Goal: Task Accomplishment & Management: Complete application form

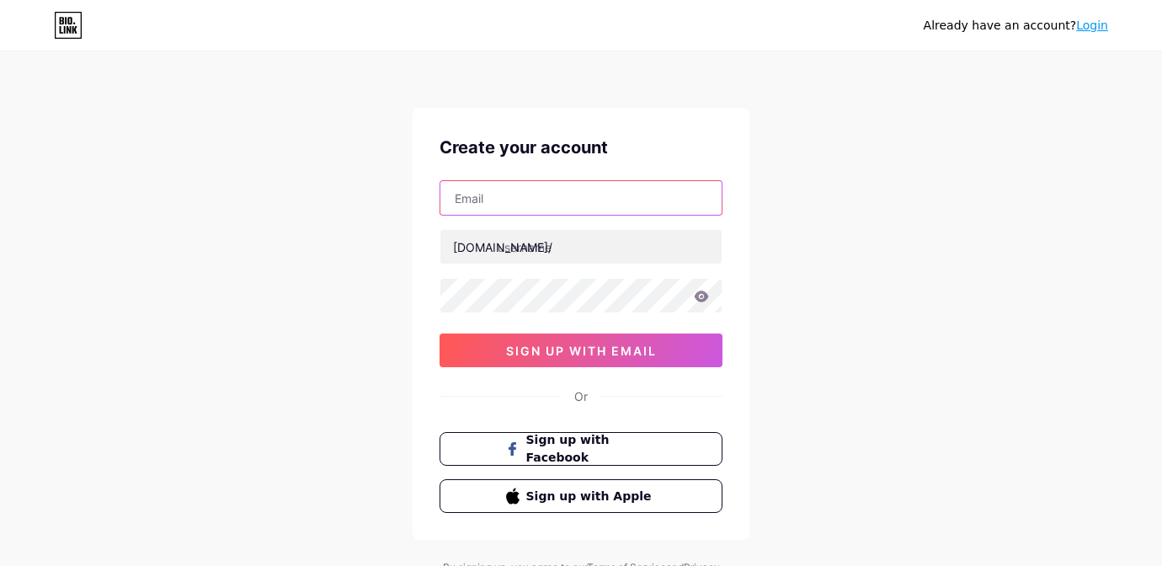
click at [514, 207] on input "text" at bounding box center [580, 198] width 281 height 34
click at [479, 204] on input "text" at bounding box center [580, 198] width 281 height 34
click at [371, 269] on div "Already have an account? Login Create your account [DOMAIN_NAME]/ 0cAFcWeA69Q88…" at bounding box center [581, 322] width 1162 height 644
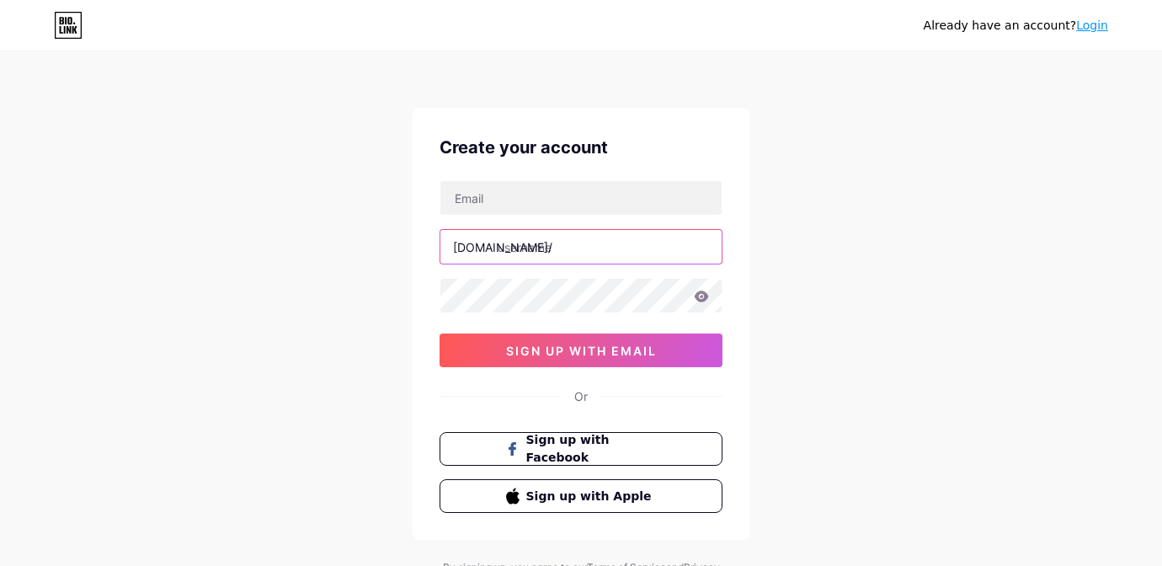
click at [531, 247] on input "text" at bounding box center [580, 247] width 281 height 34
type input "eglankara"
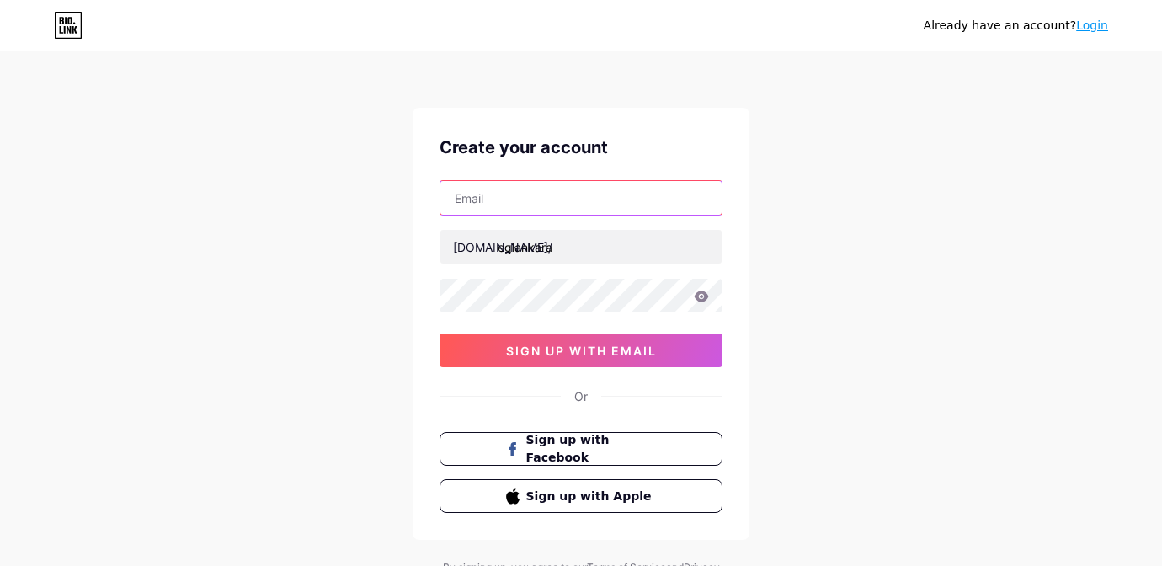
click at [517, 194] on input "text" at bounding box center [580, 198] width 281 height 34
type input "[EMAIL_ADDRESS][DOMAIN_NAME]"
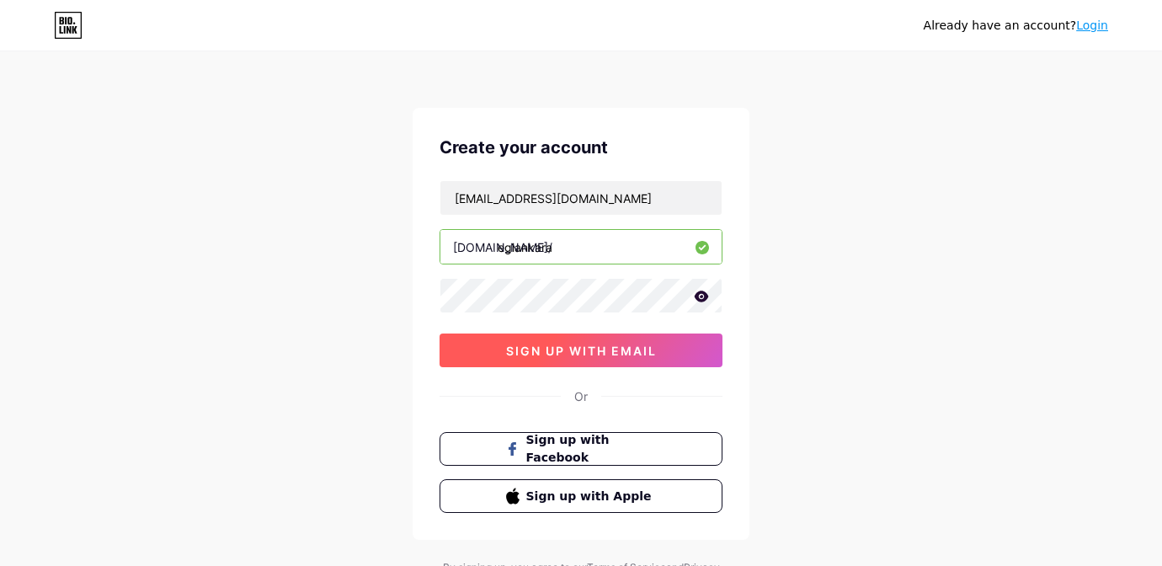
click at [542, 348] on span "sign up with email" at bounding box center [581, 351] width 151 height 14
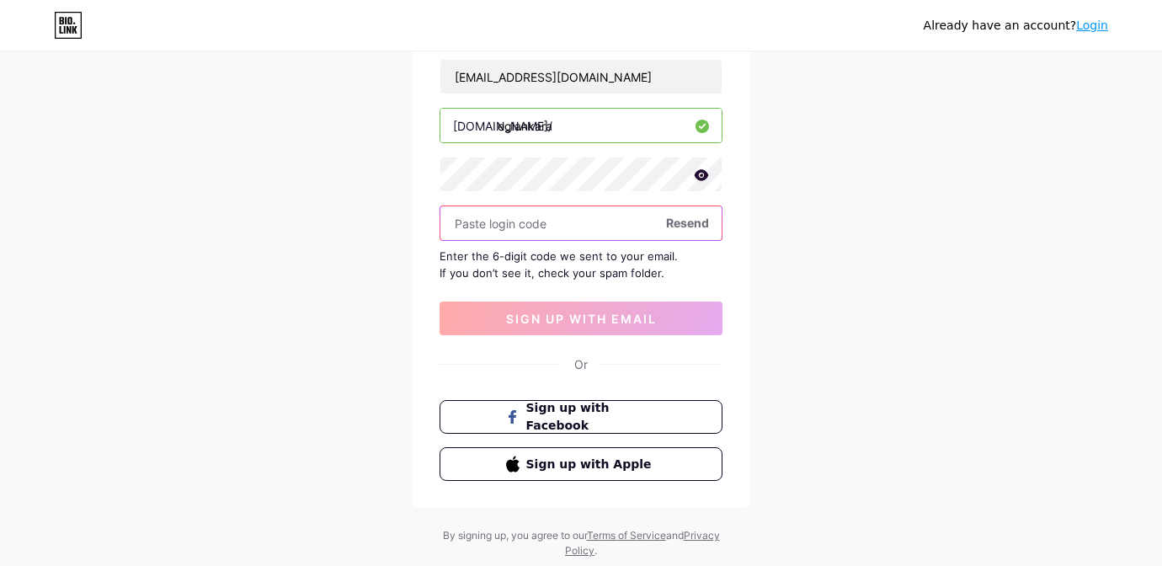
scroll to position [115, 0]
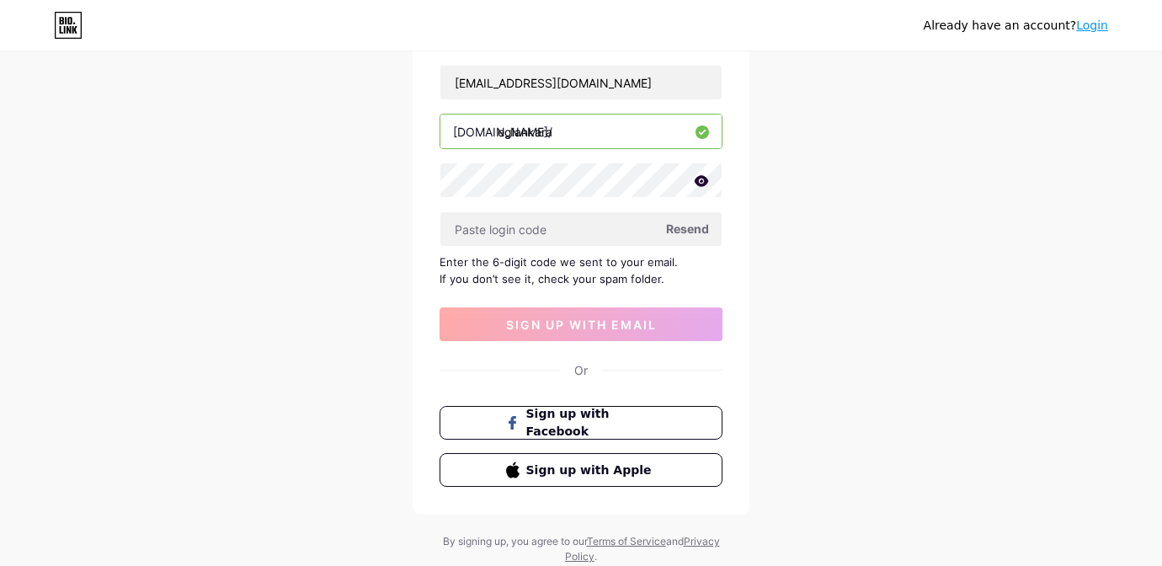
click at [695, 229] on span "Resend" at bounding box center [687, 229] width 43 height 18
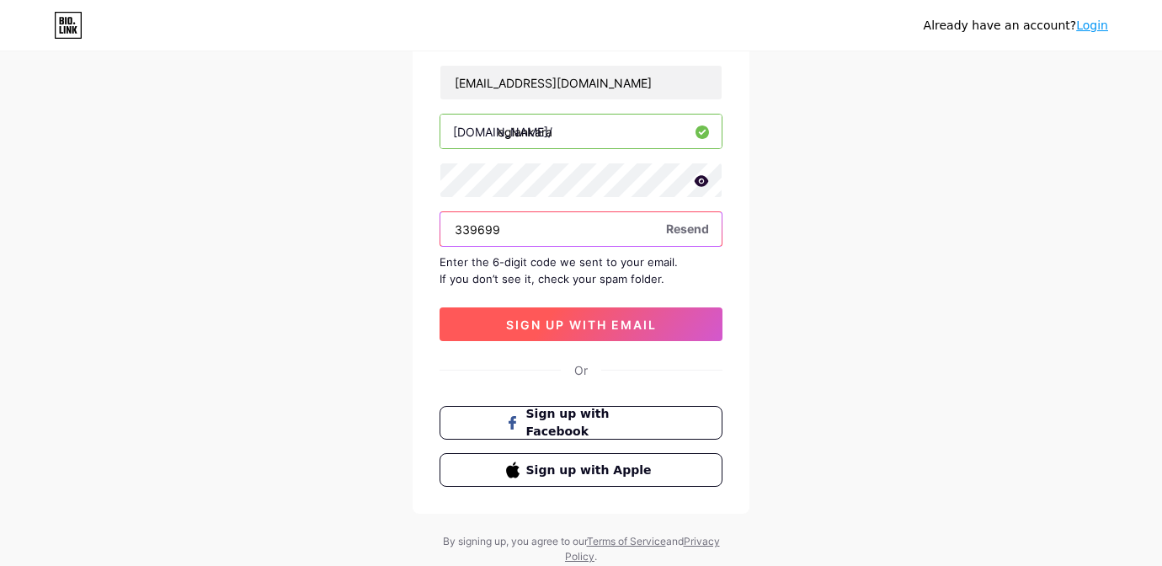
type input "339699"
click at [658, 326] on button "sign up with email" at bounding box center [580, 324] width 283 height 34
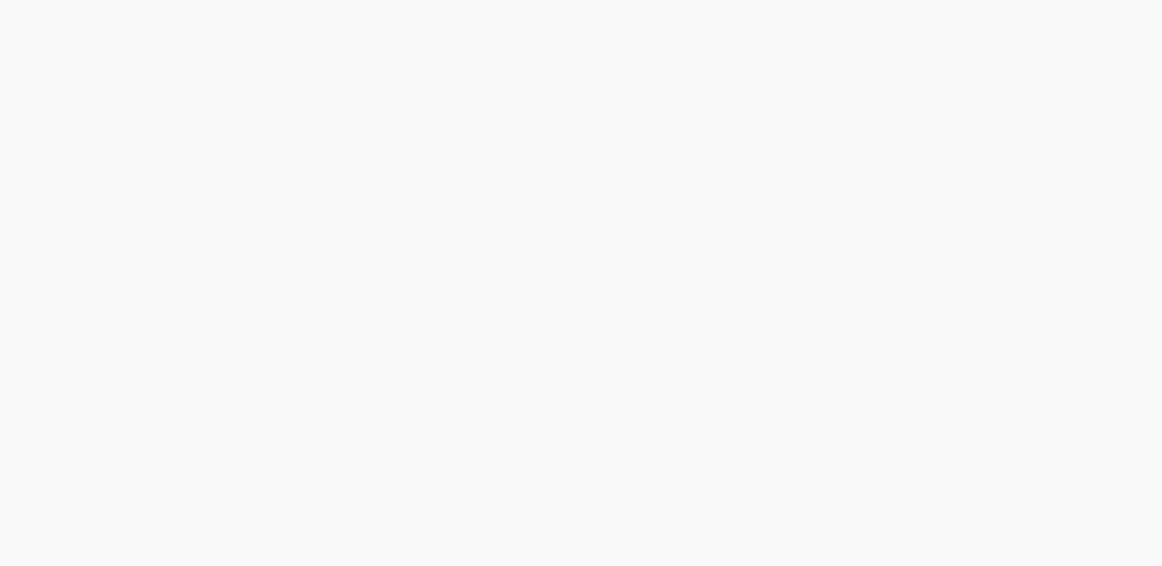
scroll to position [0, 0]
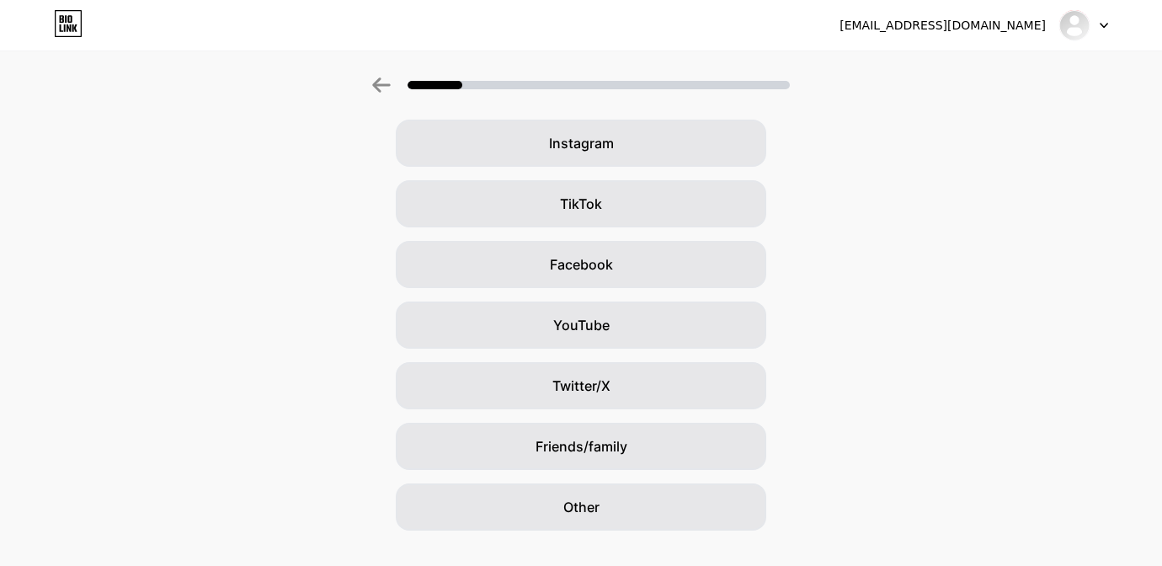
scroll to position [160, 0]
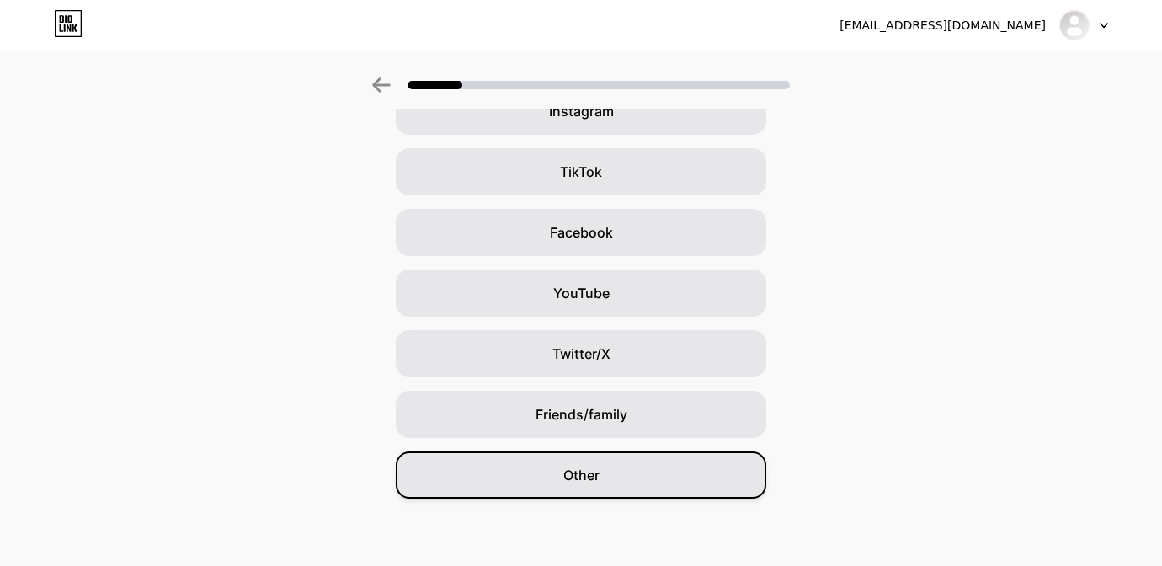
click at [609, 481] on div "Other" at bounding box center [581, 474] width 370 height 47
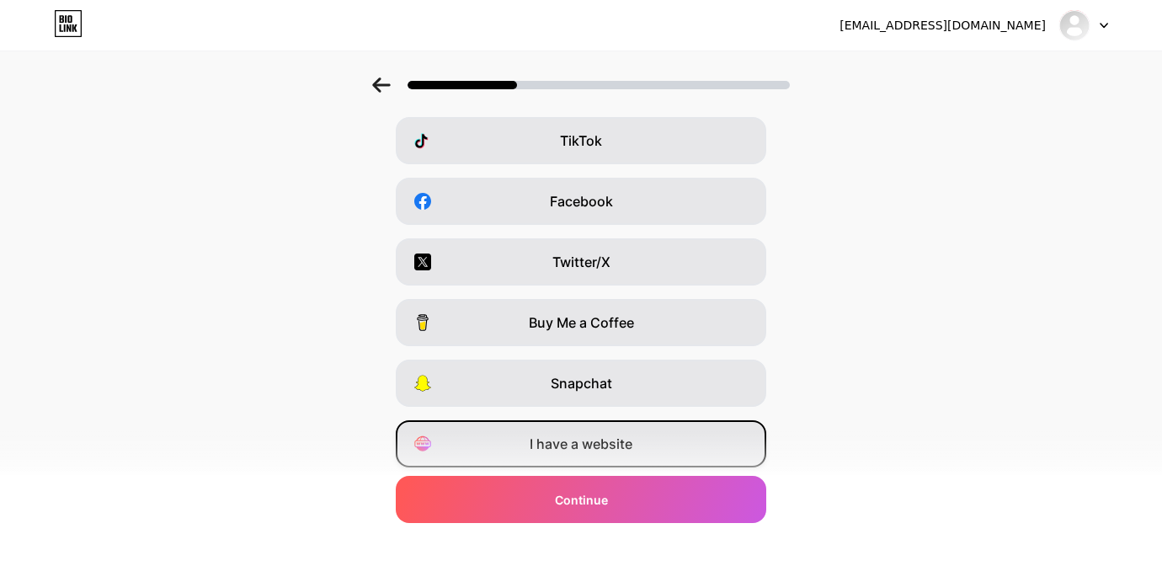
scroll to position [0, 0]
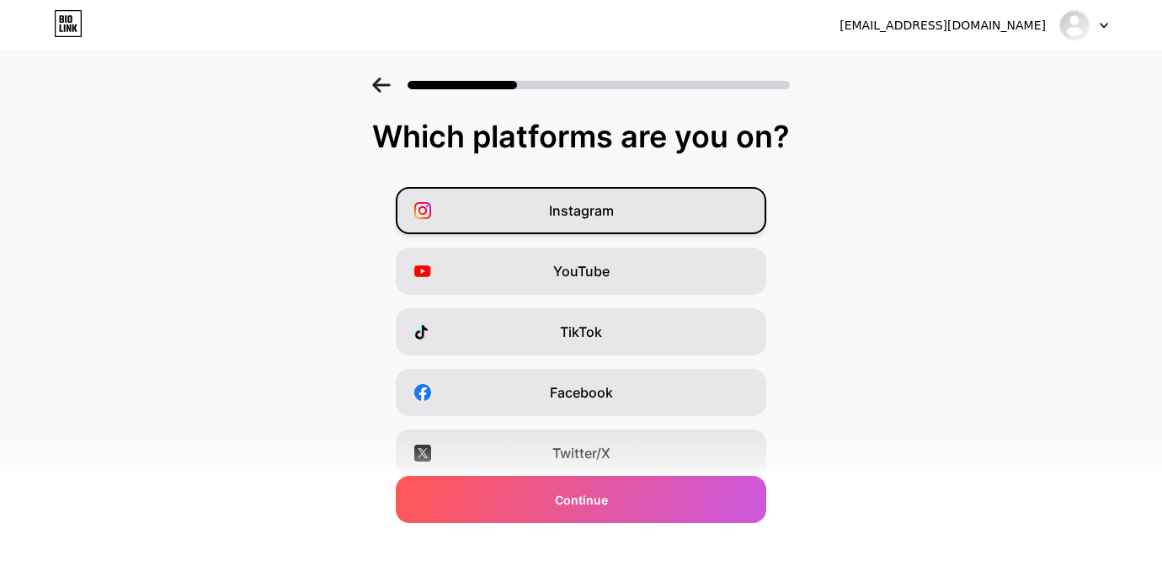
click at [517, 200] on div "Instagram" at bounding box center [581, 210] width 370 height 47
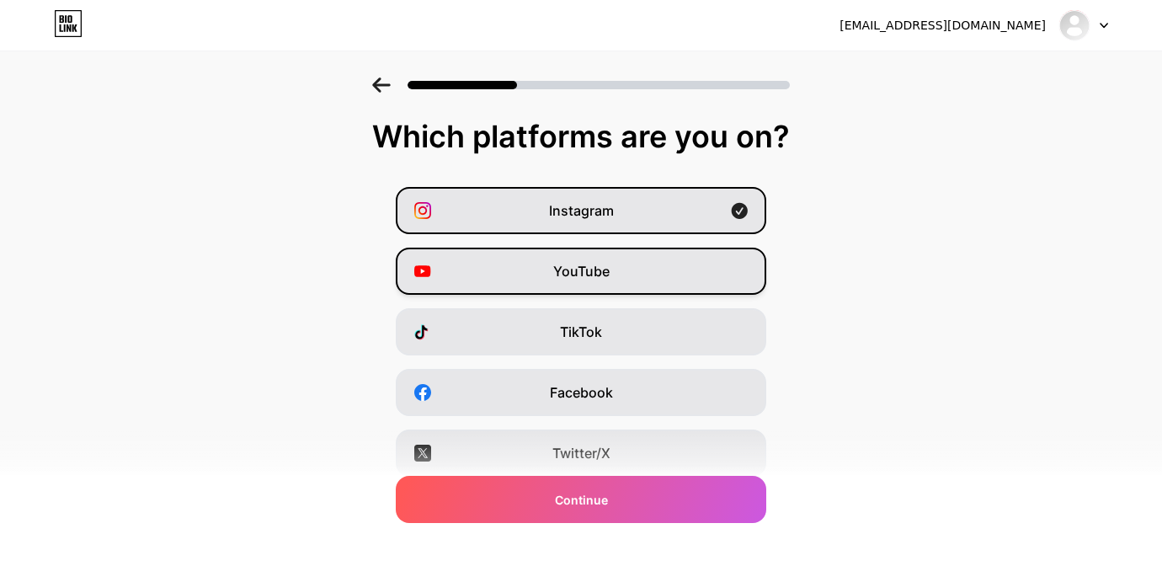
click at [522, 267] on div "YouTube" at bounding box center [581, 271] width 370 height 47
click at [526, 277] on div "YouTube" at bounding box center [581, 271] width 370 height 47
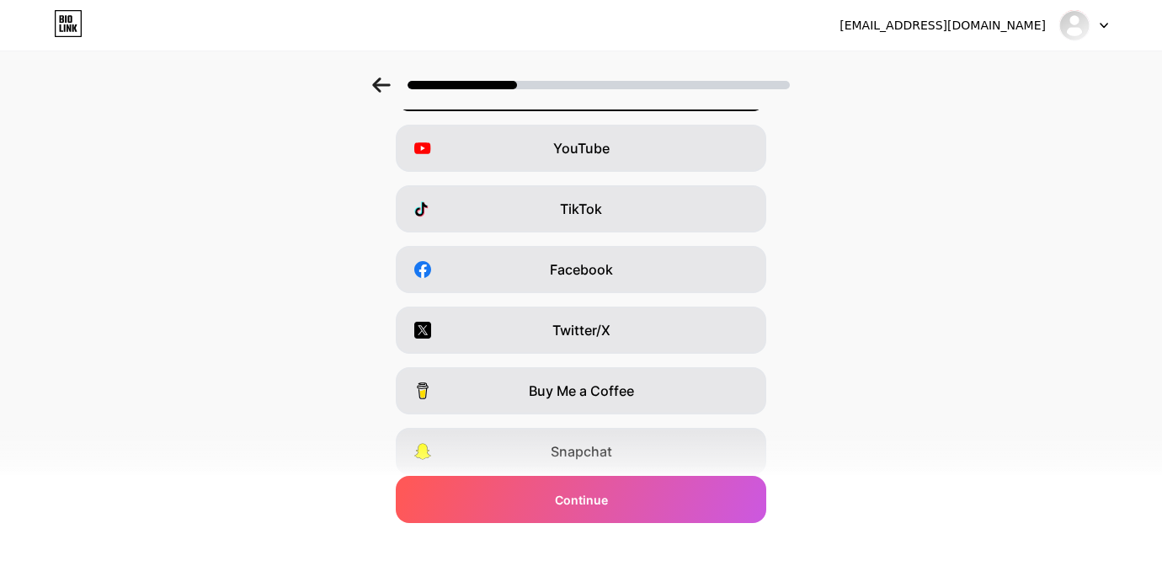
scroll to position [125, 0]
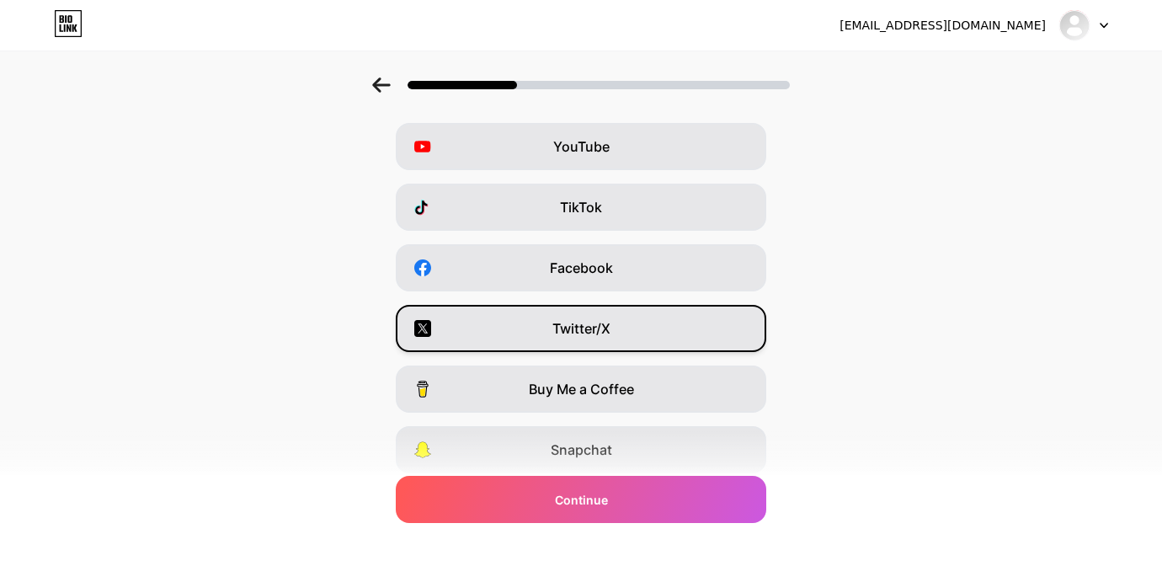
click at [515, 342] on div "Twitter/X" at bounding box center [581, 328] width 370 height 47
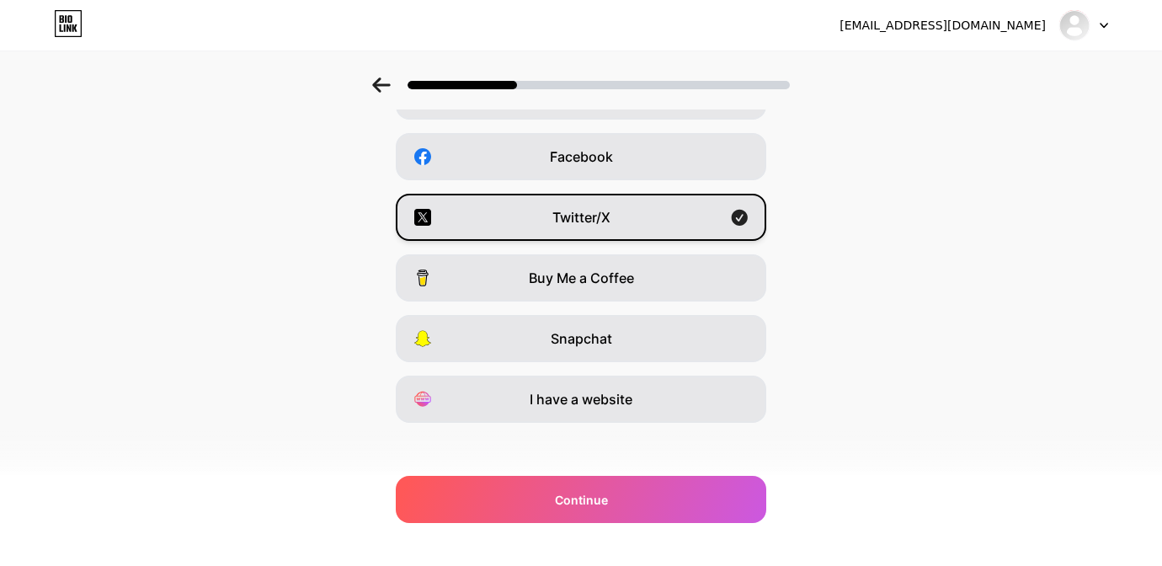
scroll to position [244, 0]
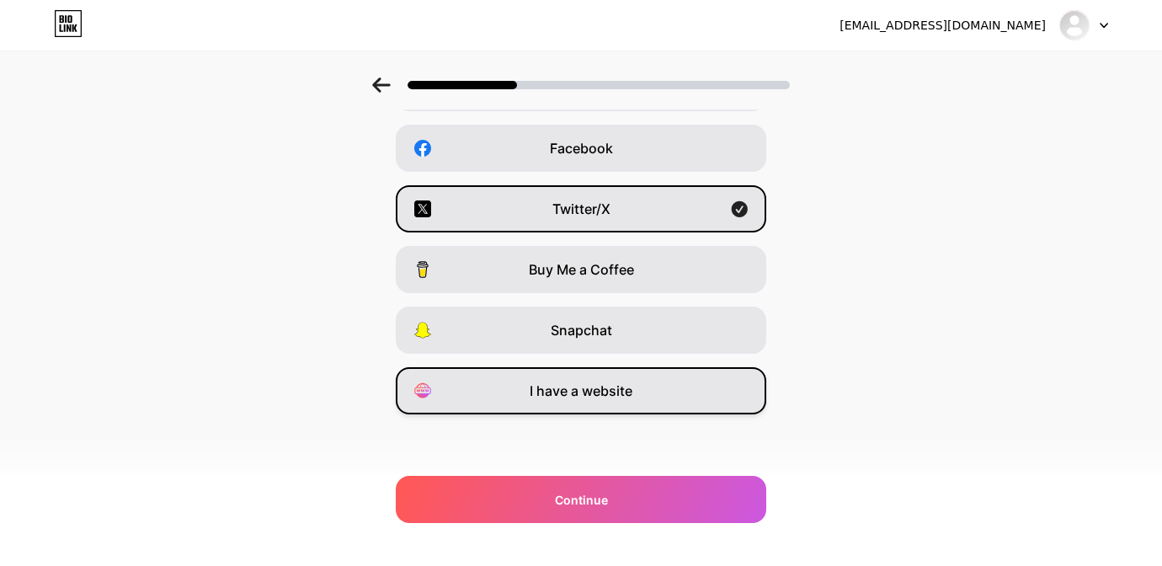
click at [541, 393] on span "I have a website" at bounding box center [581, 391] width 103 height 20
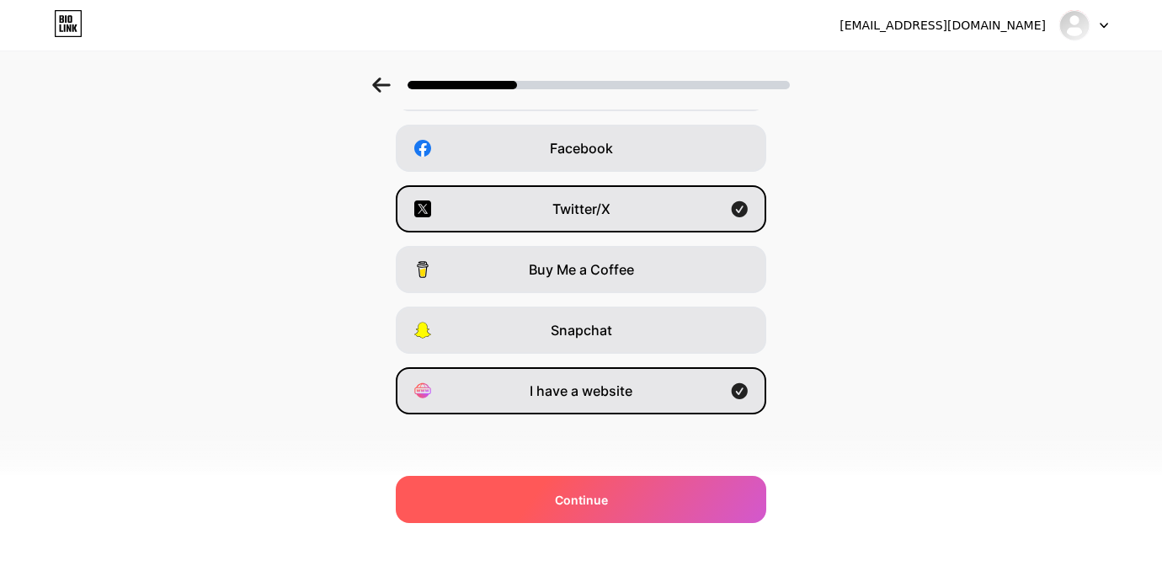
click at [551, 508] on div "Continue" at bounding box center [581, 499] width 370 height 47
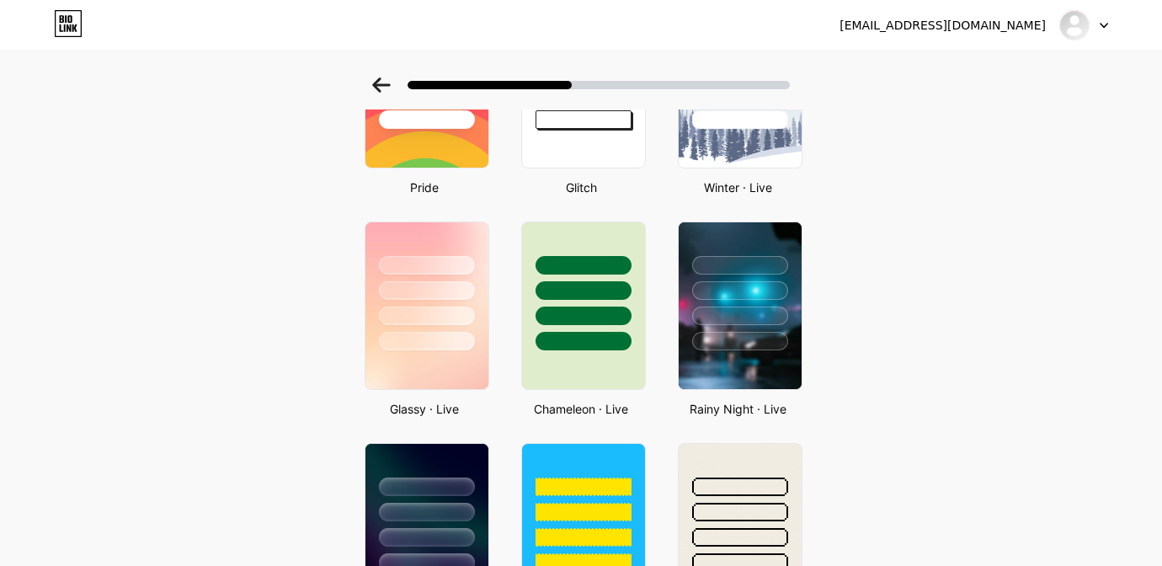
scroll to position [0, 0]
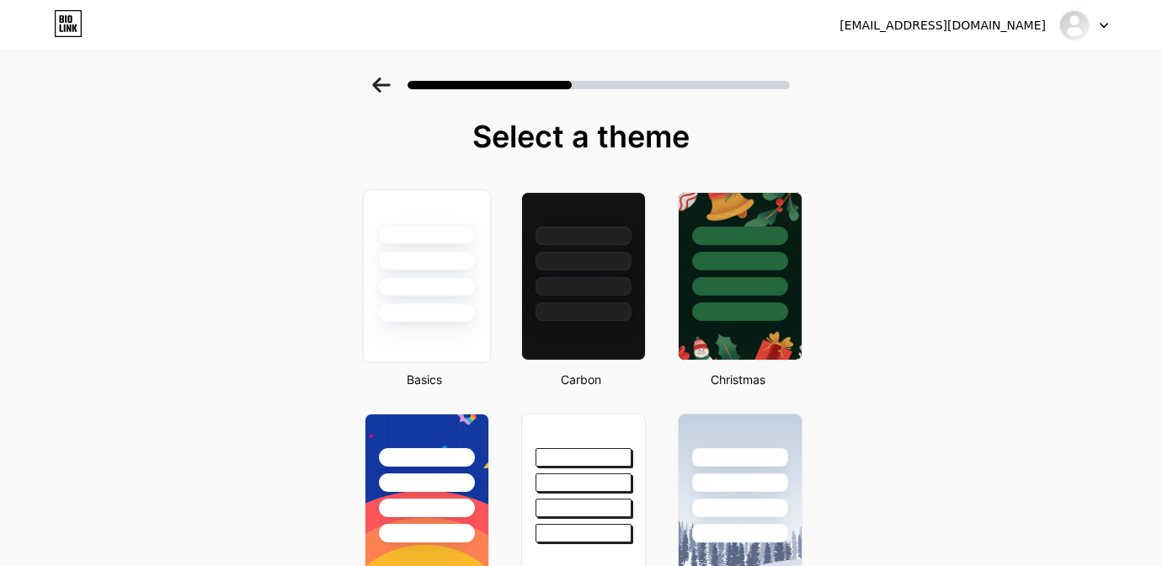
click at [422, 347] on div at bounding box center [427, 275] width 128 height 173
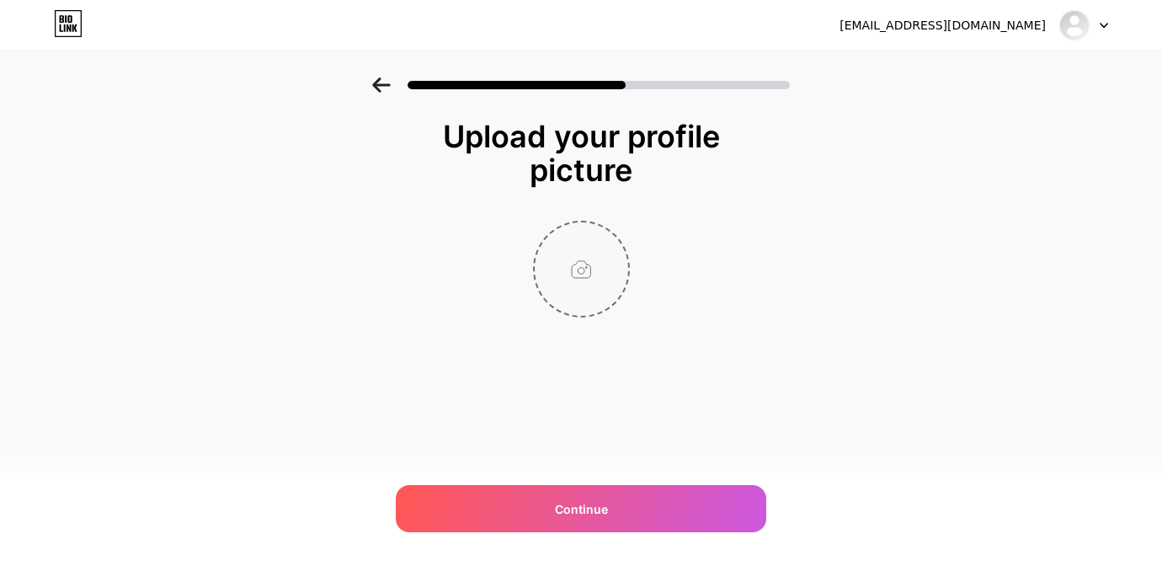
click at [566, 278] on input "file" at bounding box center [581, 268] width 93 height 93
type input "C:\fakepath\MitsukOwstoni3.jpg"
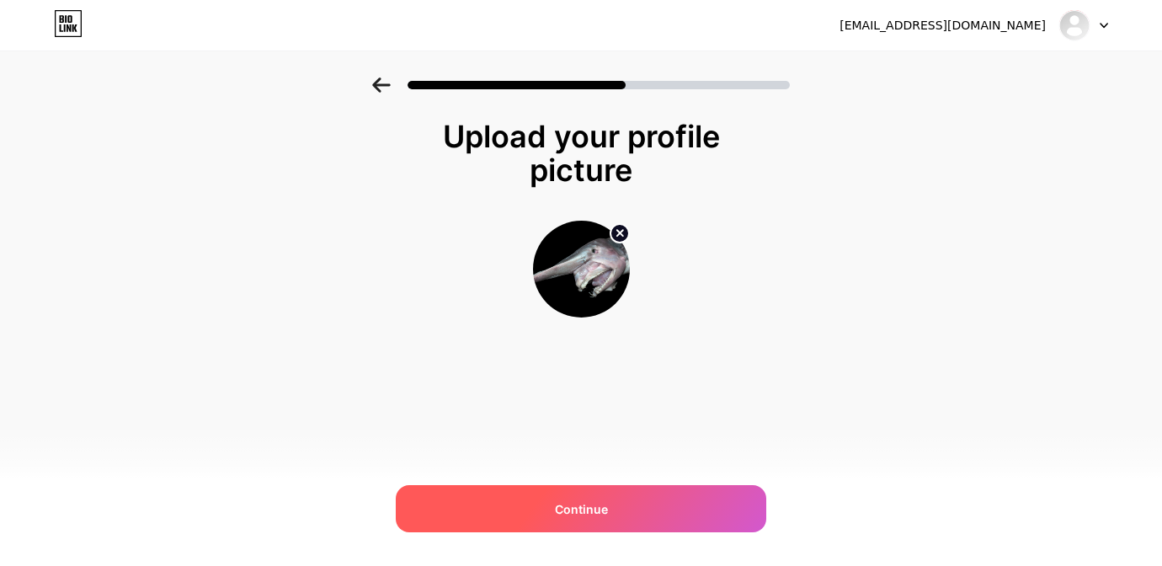
click at [668, 519] on div "Continue" at bounding box center [581, 508] width 370 height 47
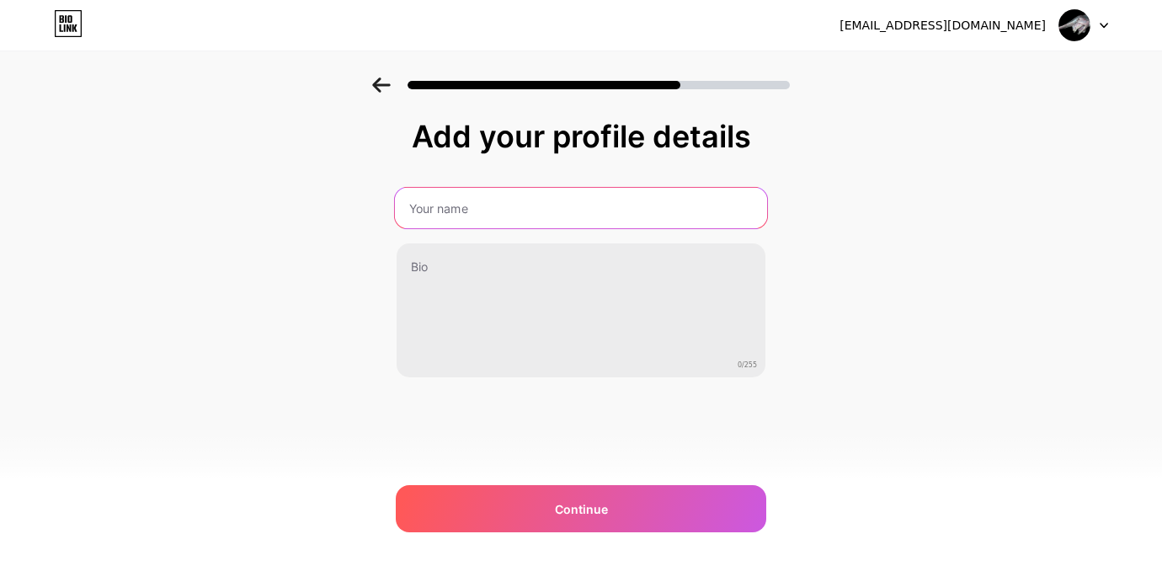
click at [544, 216] on input "text" at bounding box center [581, 208] width 372 height 40
type input "AllMyLinks"
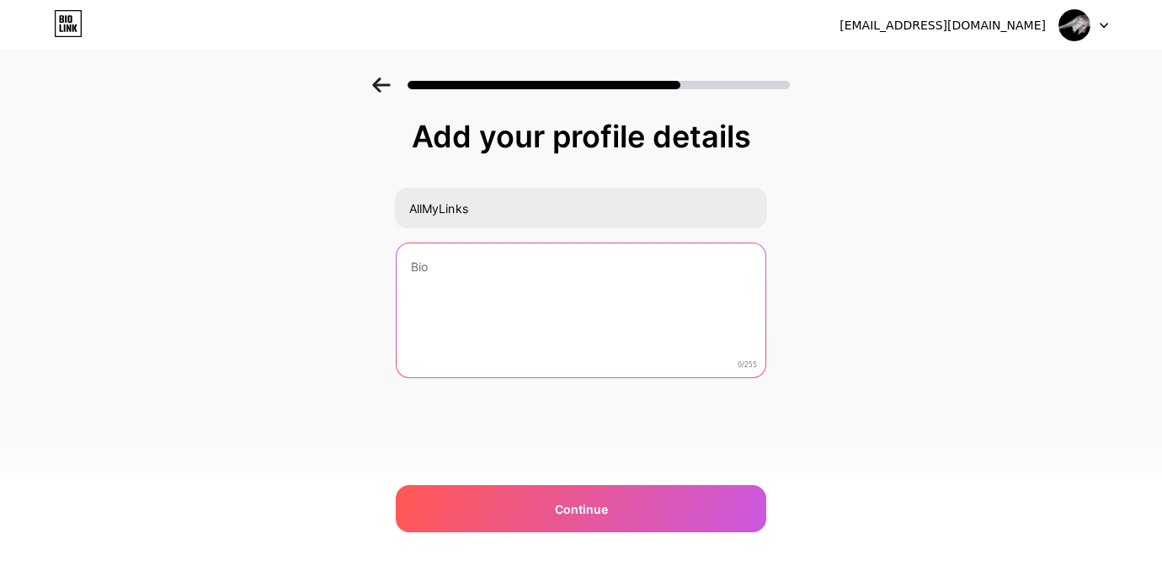
click at [535, 296] on textarea at bounding box center [581, 311] width 369 height 136
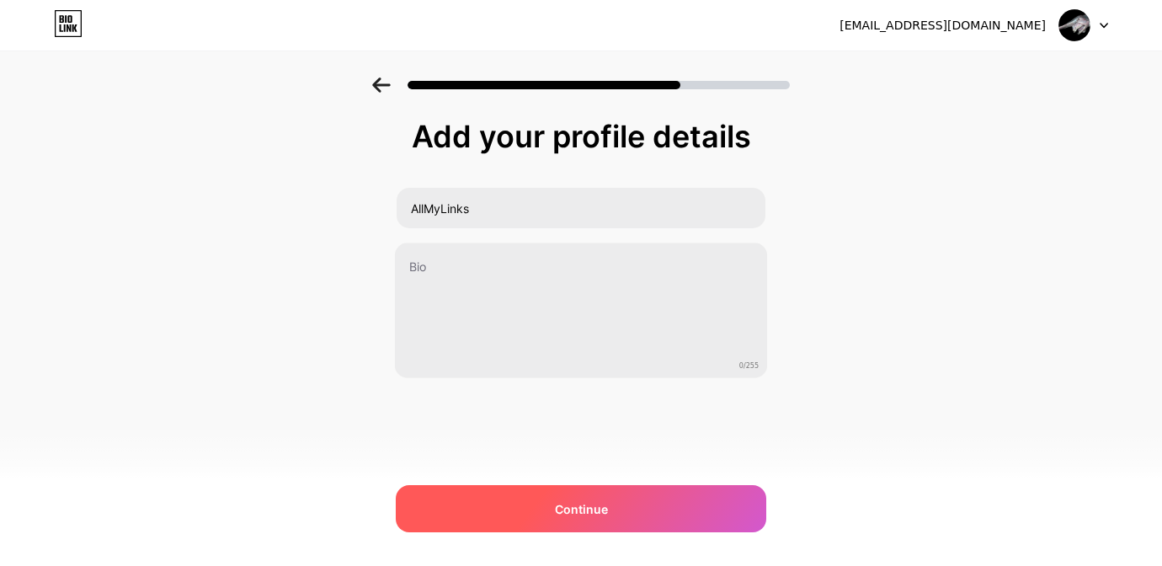
click at [541, 515] on div "Continue" at bounding box center [581, 508] width 370 height 47
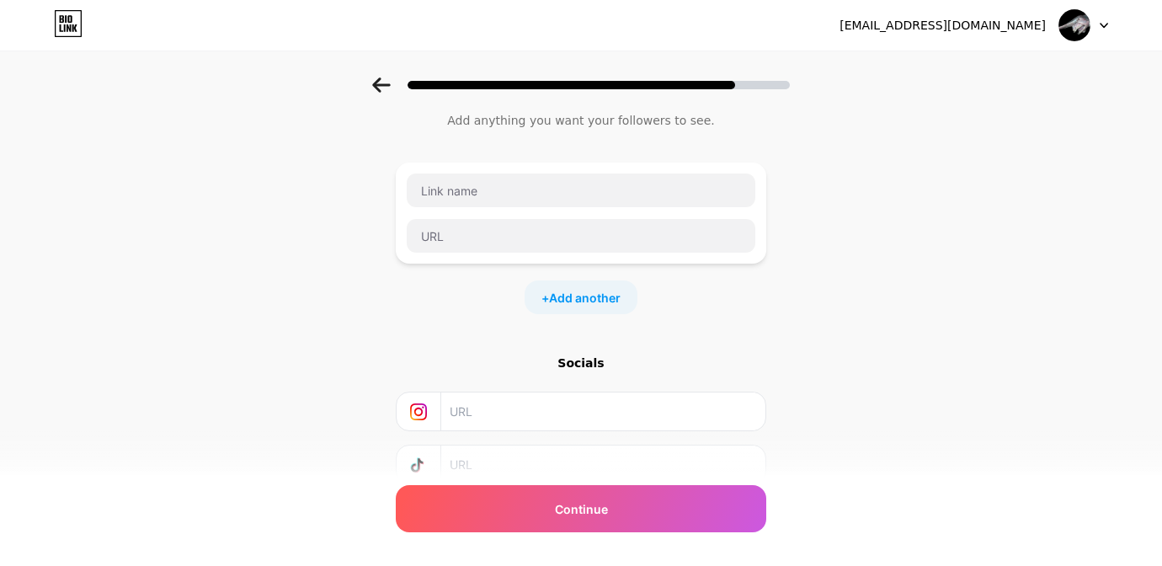
scroll to position [46, 0]
click at [549, 194] on input "text" at bounding box center [581, 192] width 349 height 34
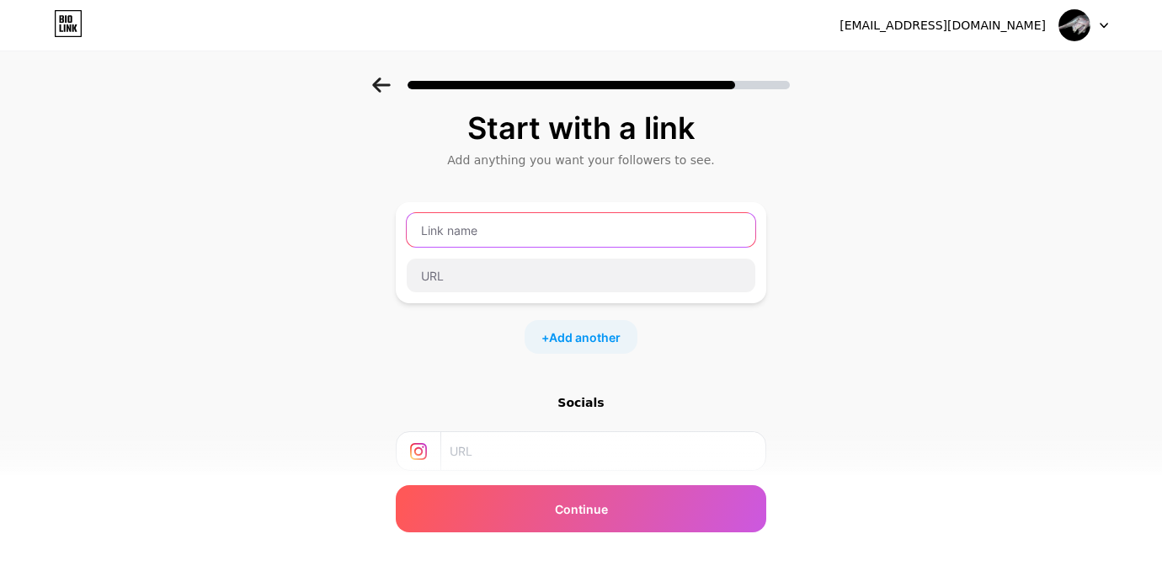
scroll to position [8, 0]
type input "eGL"
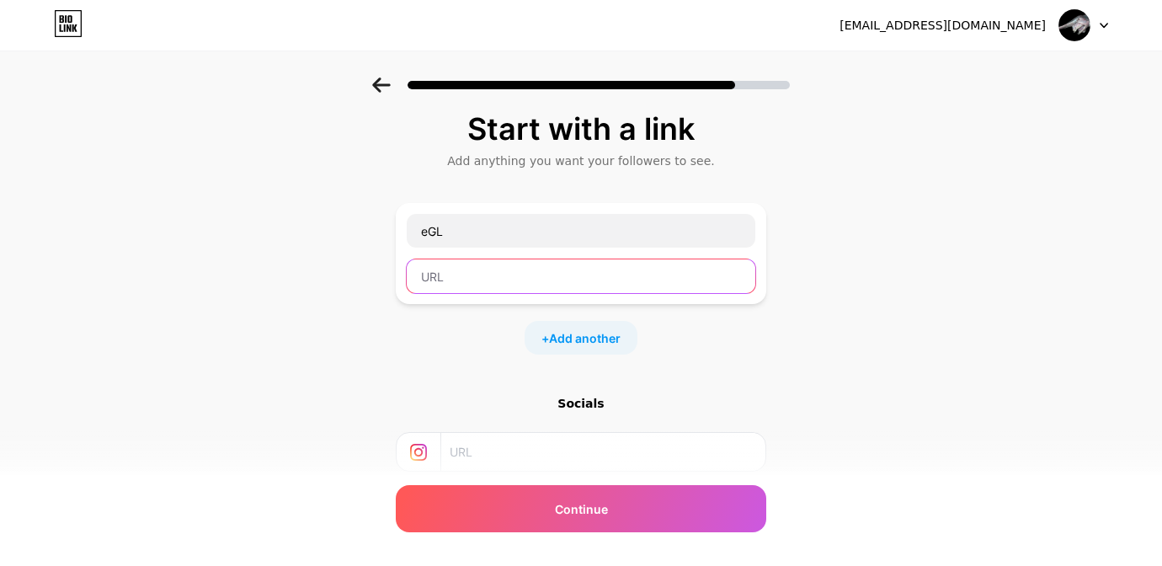
click at [537, 264] on input "text" at bounding box center [581, 276] width 349 height 34
click at [561, 328] on div "+ Add another" at bounding box center [581, 338] width 113 height 34
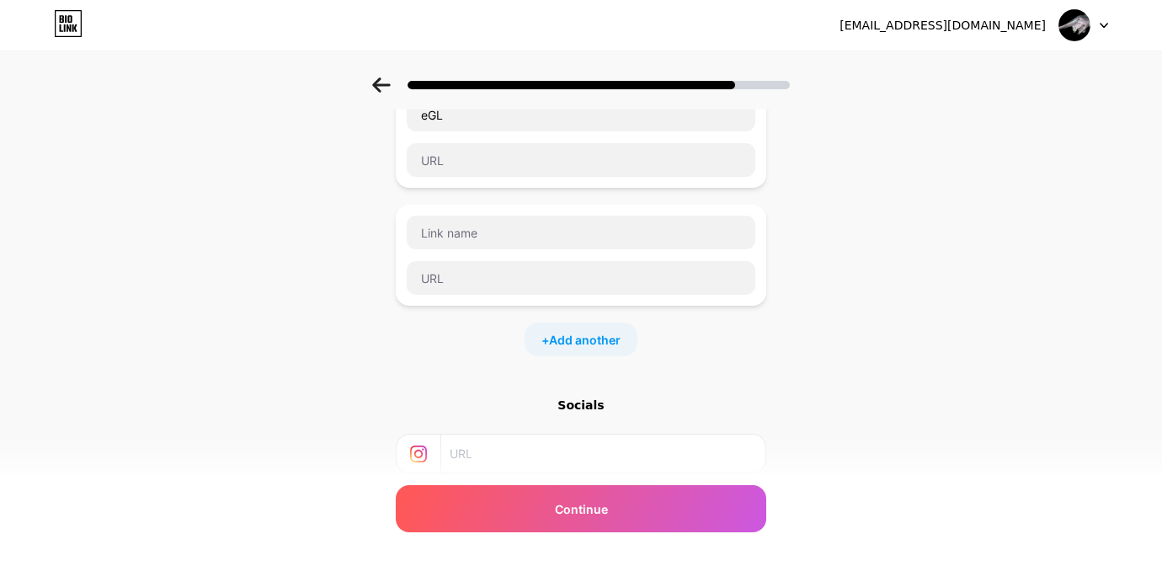
scroll to position [0, 0]
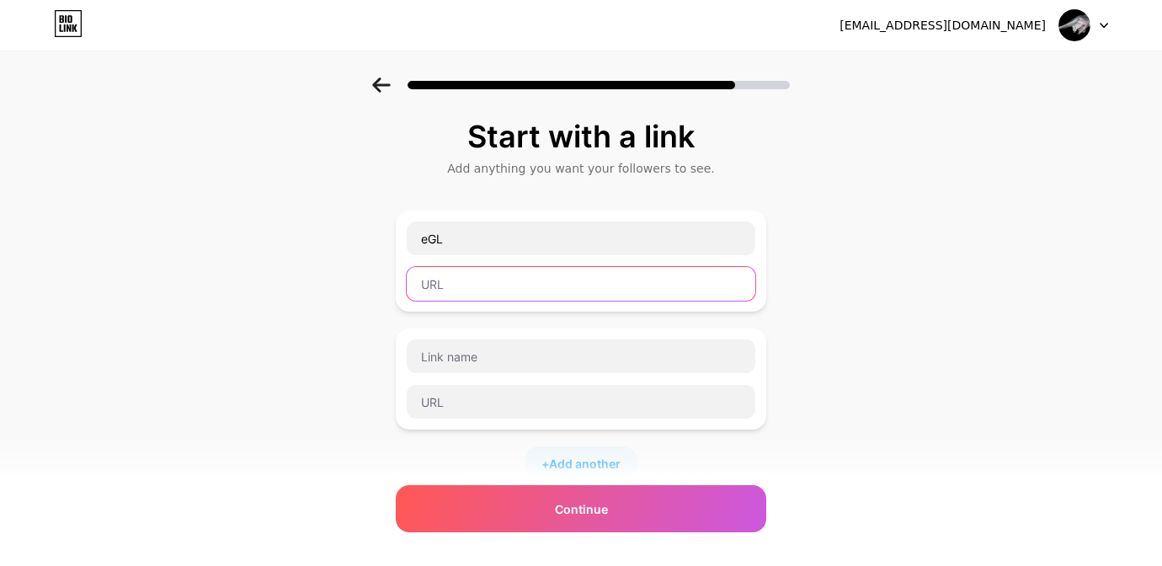
click at [480, 299] on input "text" at bounding box center [581, 284] width 349 height 34
click at [486, 287] on input "[PERSON_NAME]" at bounding box center [581, 284] width 349 height 34
paste input "[URL][DOMAIN_NAME]"
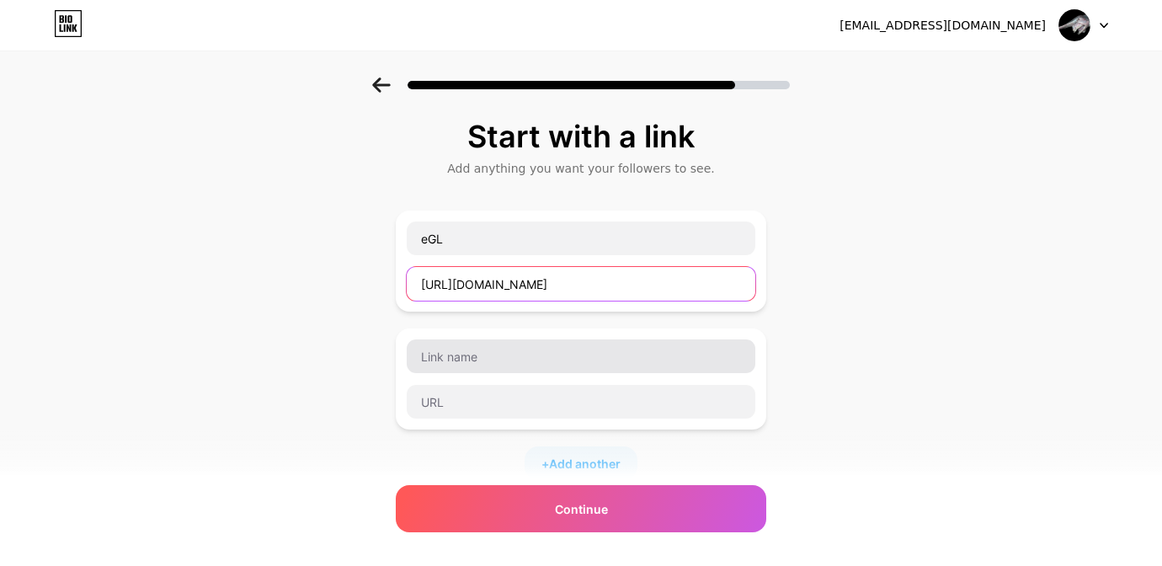
type input "[URL][DOMAIN_NAME]"
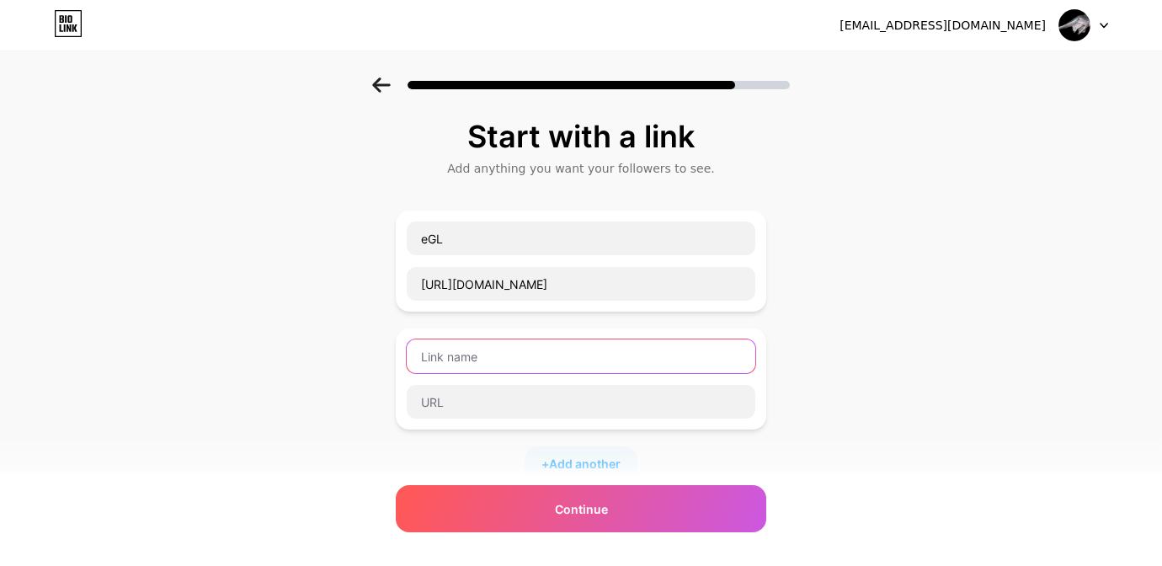
click at [478, 352] on input "text" at bounding box center [581, 356] width 349 height 34
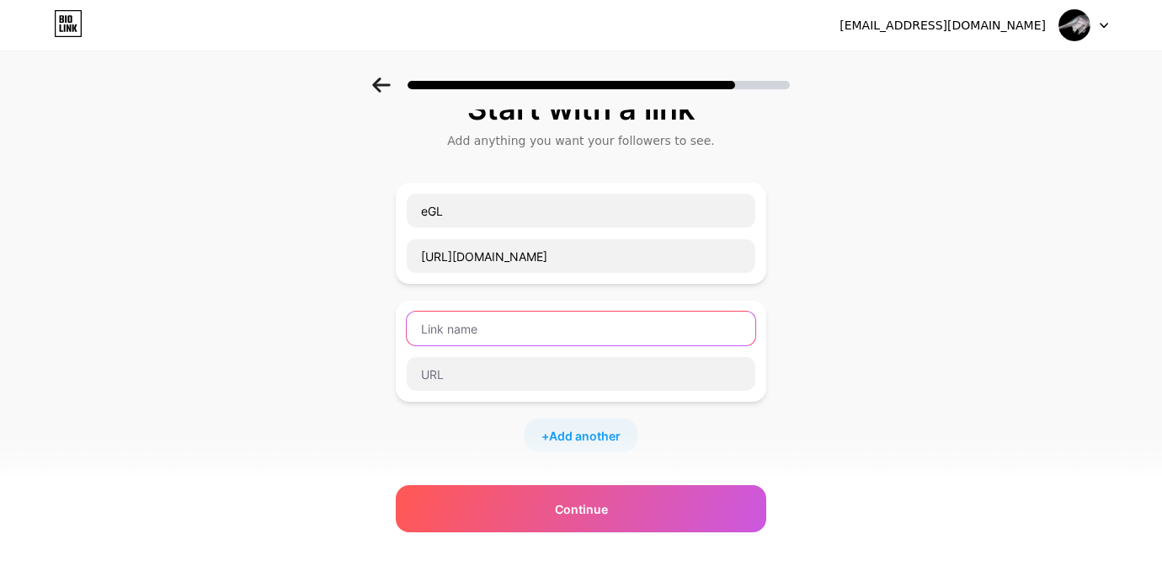
scroll to position [29, 0]
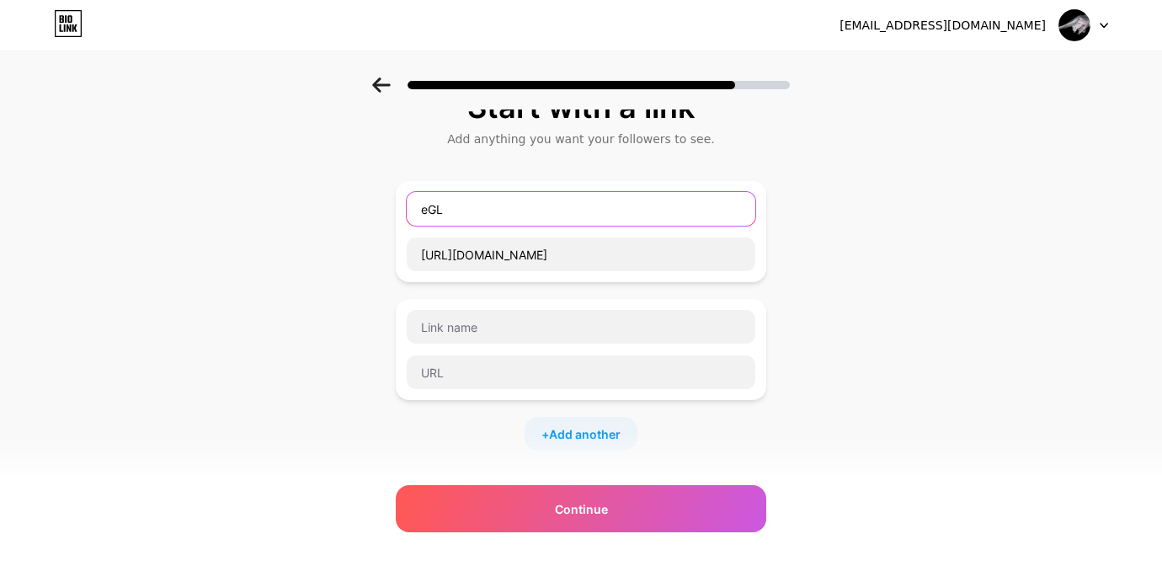
click at [449, 210] on input "eGL" at bounding box center [581, 209] width 349 height 34
click at [434, 209] on input "eGL" at bounding box center [581, 209] width 349 height 34
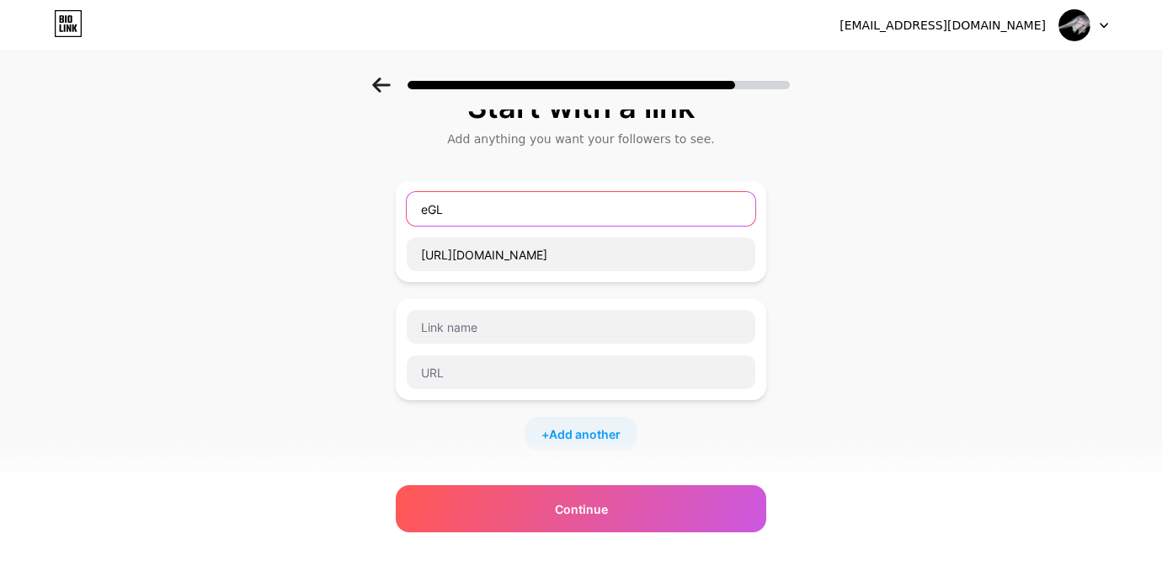
click at [471, 209] on input "eGL" at bounding box center [581, 209] width 349 height 34
type input "eGL web"
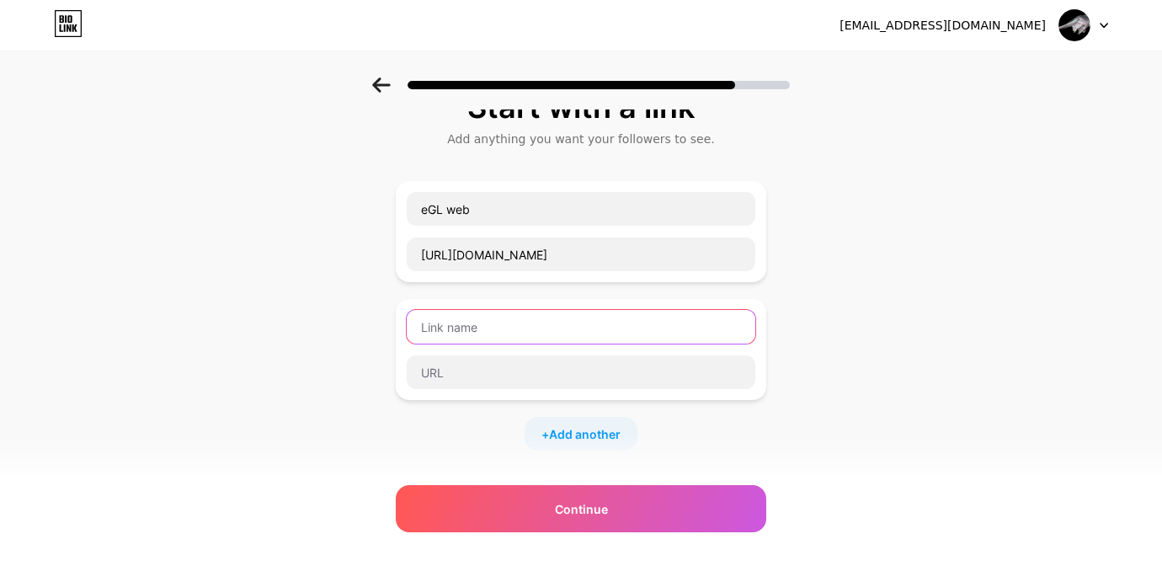
click at [468, 322] on input "text" at bounding box center [581, 327] width 349 height 34
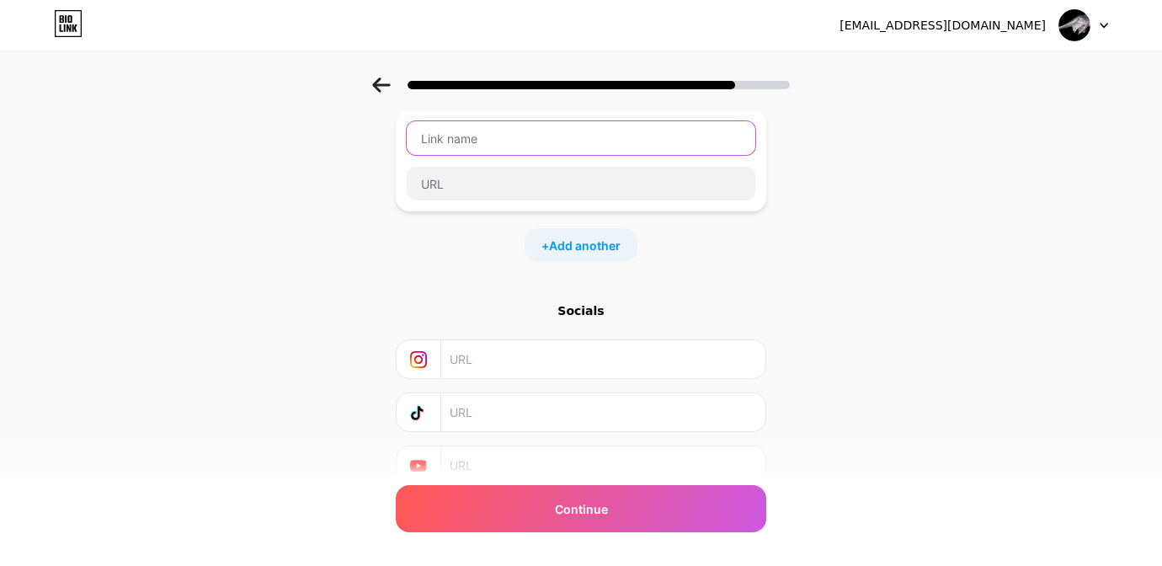
scroll to position [220, 0]
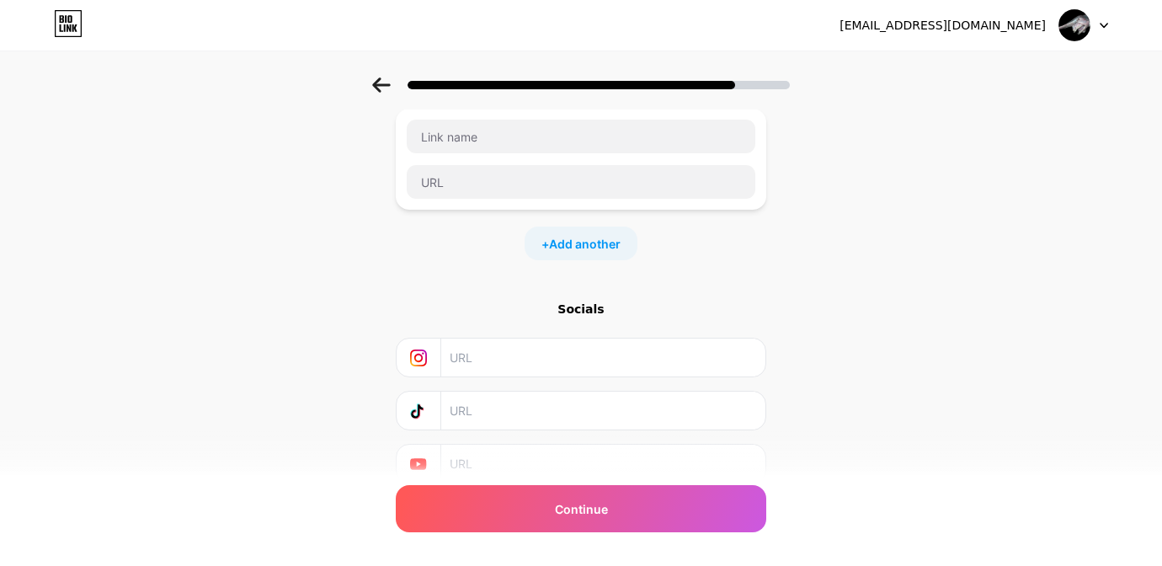
click at [505, 365] on input "text" at bounding box center [603, 357] width 306 height 38
paste input "[URL][DOMAIN_NAME]"
type input "[URL][DOMAIN_NAME]"
click at [490, 412] on input "text" at bounding box center [603, 411] width 306 height 38
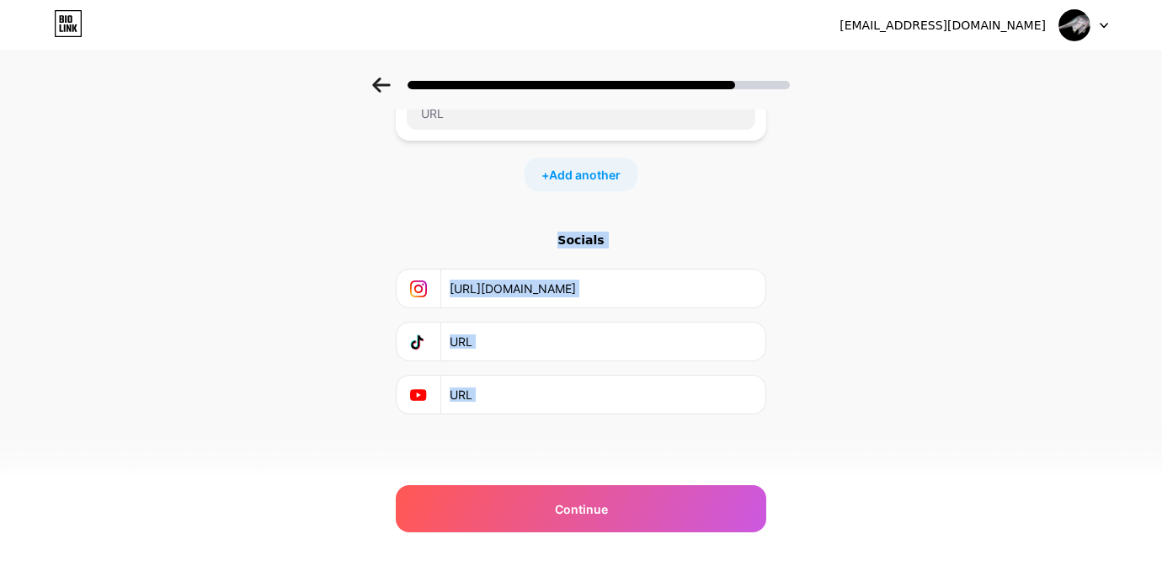
drag, startPoint x: 557, startPoint y: 504, endPoint x: 817, endPoint y: 225, distance: 381.3
click at [817, 225] on div "Start with a link Add anything you want your followers to see. eGL web [URL][DO…" at bounding box center [581, 144] width 1162 height 710
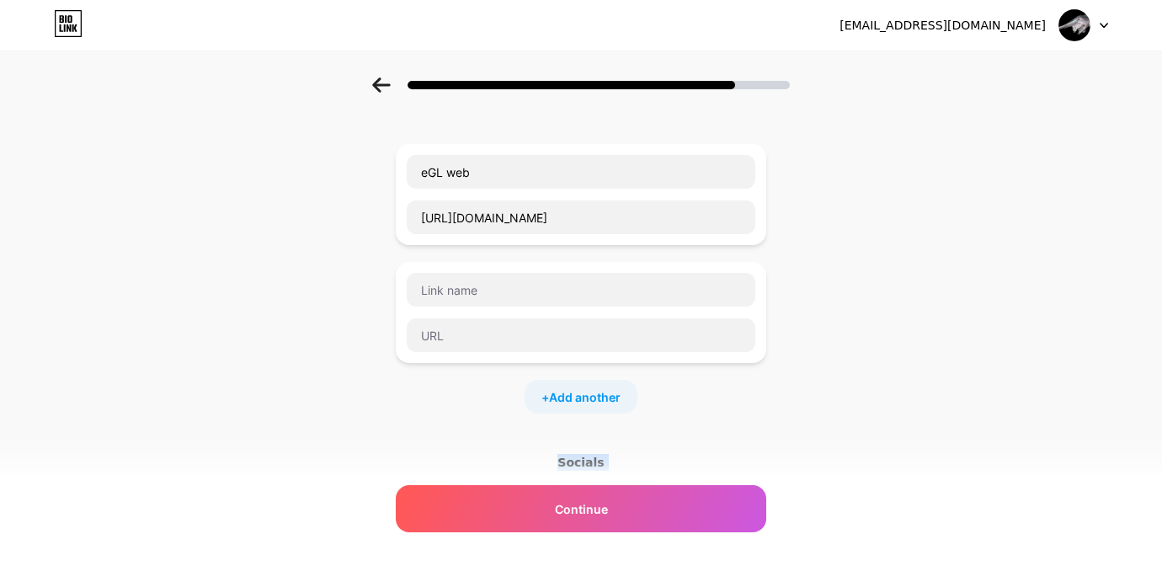
scroll to position [43, 0]
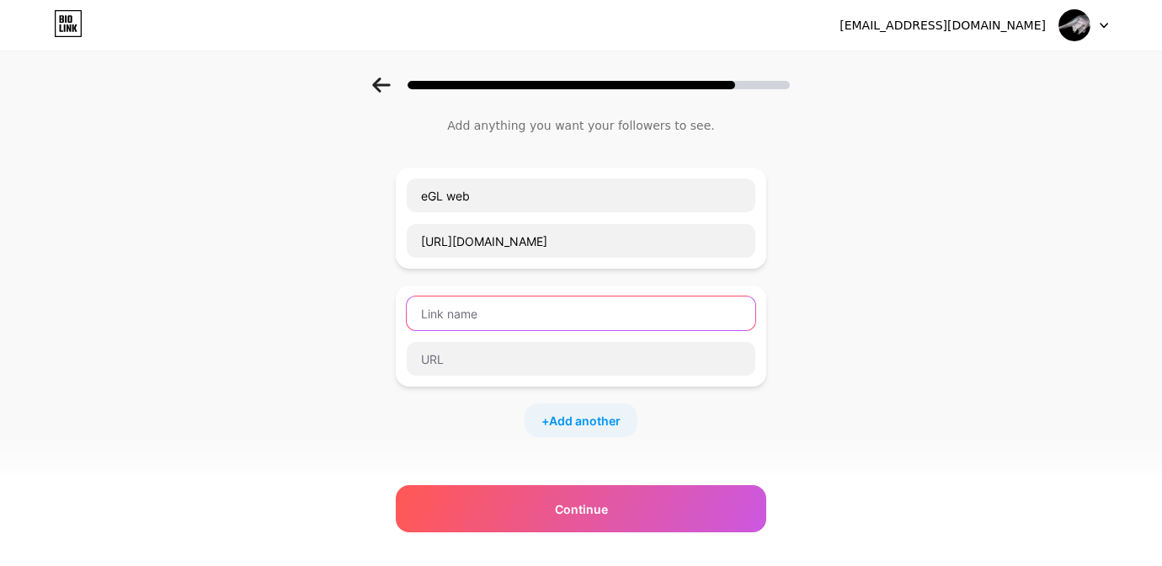
click at [637, 299] on input "text" at bounding box center [581, 313] width 349 height 34
type input "eGL Linkledln"
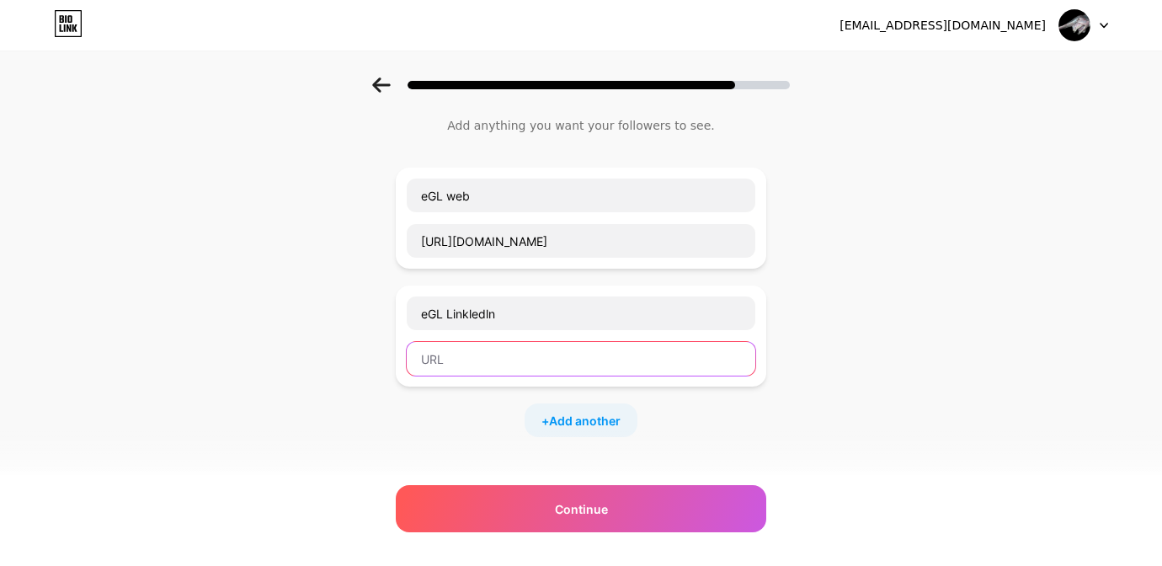
click at [529, 346] on input "text" at bounding box center [581, 359] width 349 height 34
paste input "[URL][DOMAIN_NAME]"
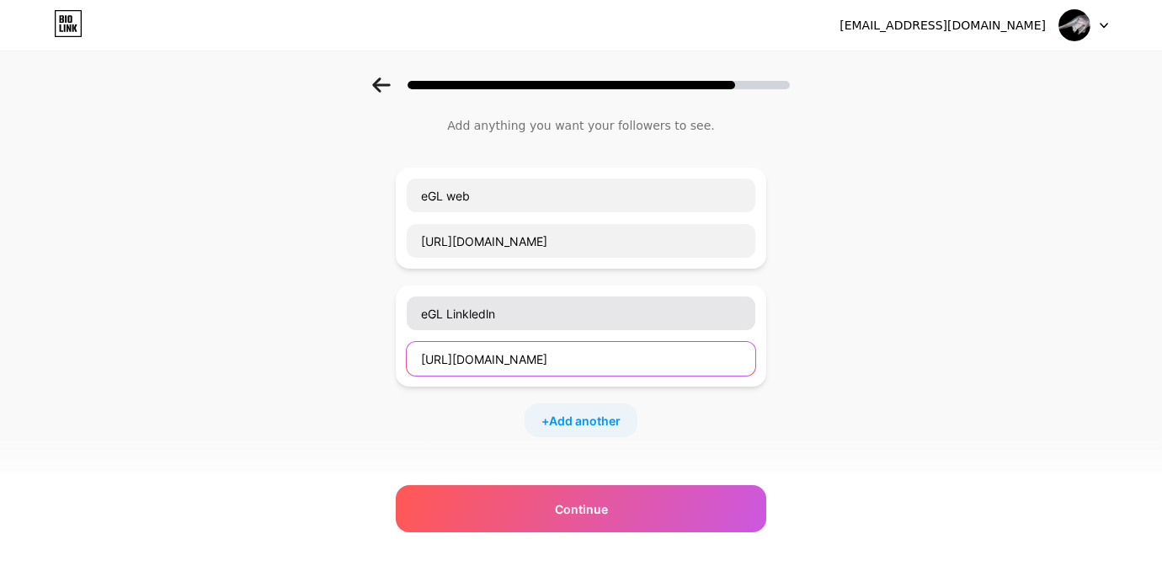
type input "[URL][DOMAIN_NAME]"
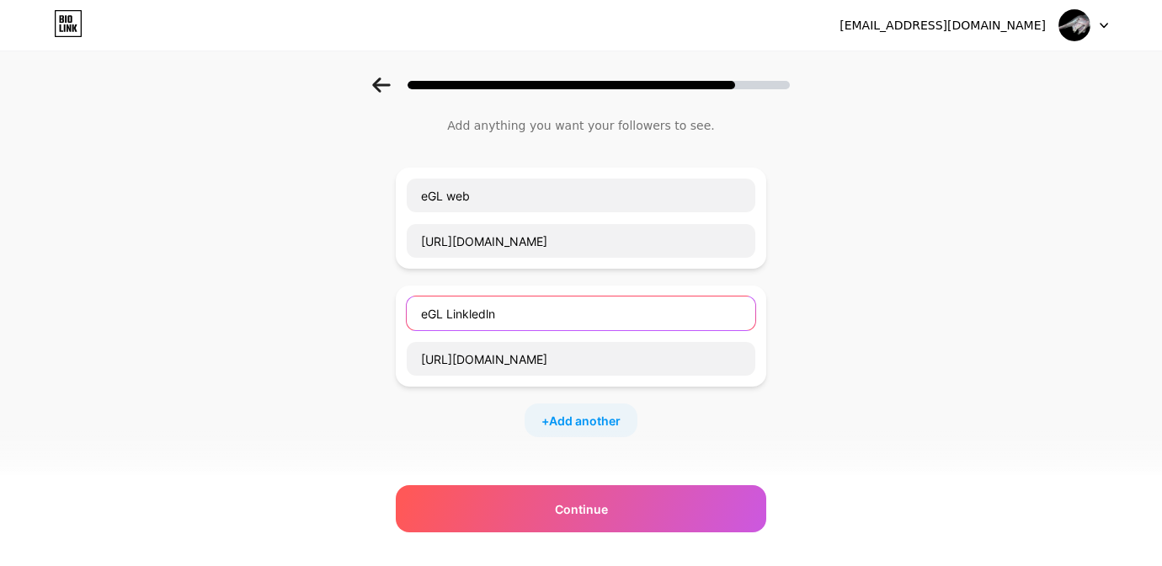
click at [489, 314] on input "eGL Linkledln" at bounding box center [581, 313] width 349 height 34
type input "eGL Linkledin"
click at [858, 290] on div "Start with a link Add anything you want your followers to see. eGL web [URL][DO…" at bounding box center [581, 390] width 1162 height 710
click at [586, 418] on span "Add another" at bounding box center [585, 421] width 72 height 18
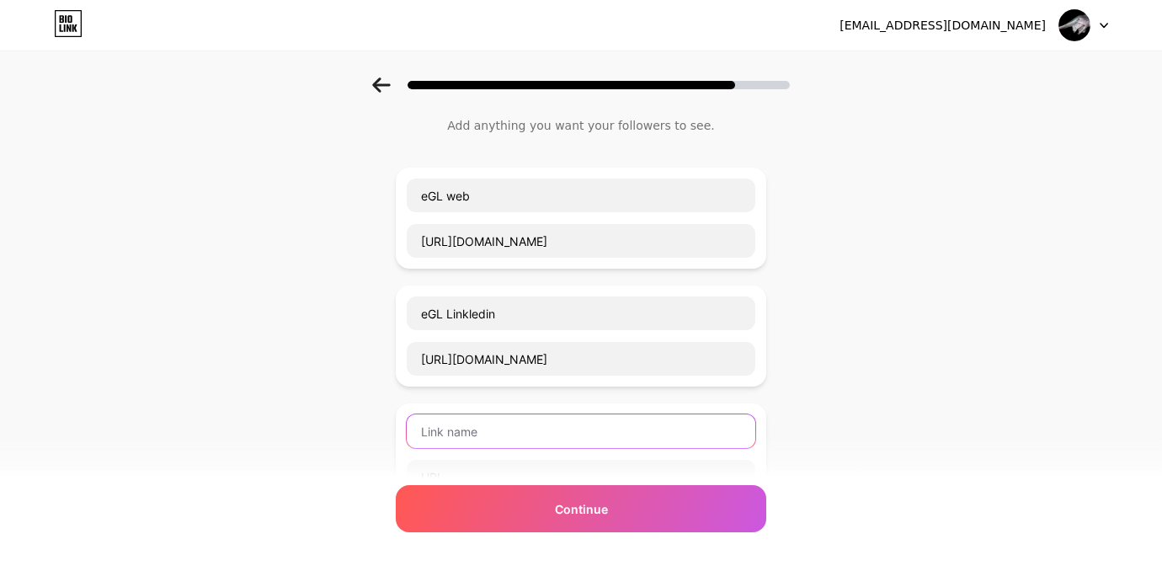
click at [540, 437] on input "text" at bounding box center [581, 431] width 349 height 34
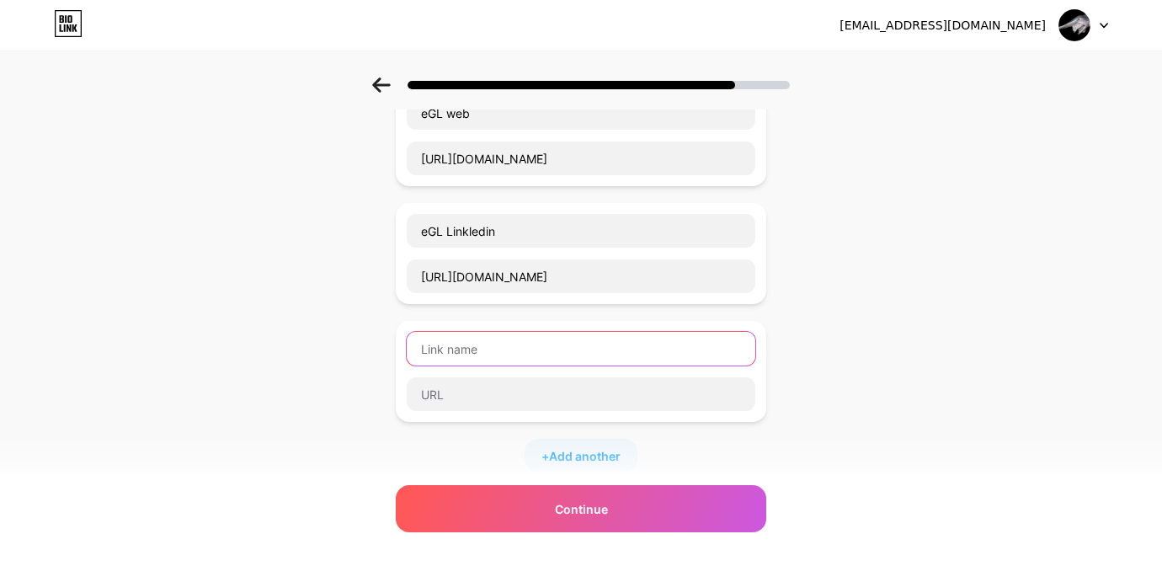
scroll to position [164, 0]
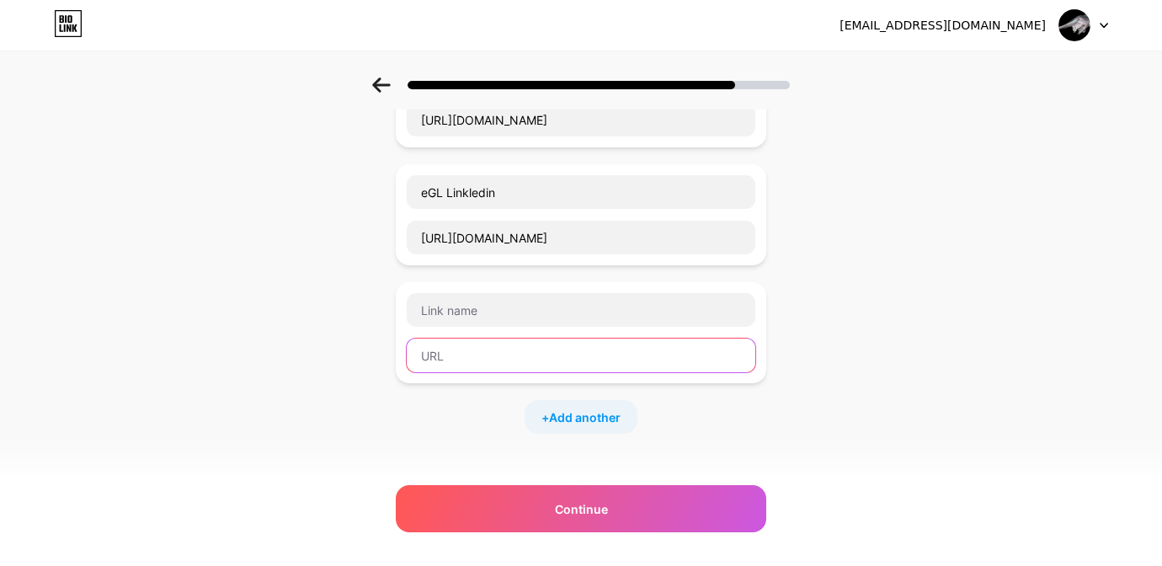
click at [471, 349] on input "text" at bounding box center [581, 355] width 349 height 34
paste input "[URL][DOMAIN_NAME]"
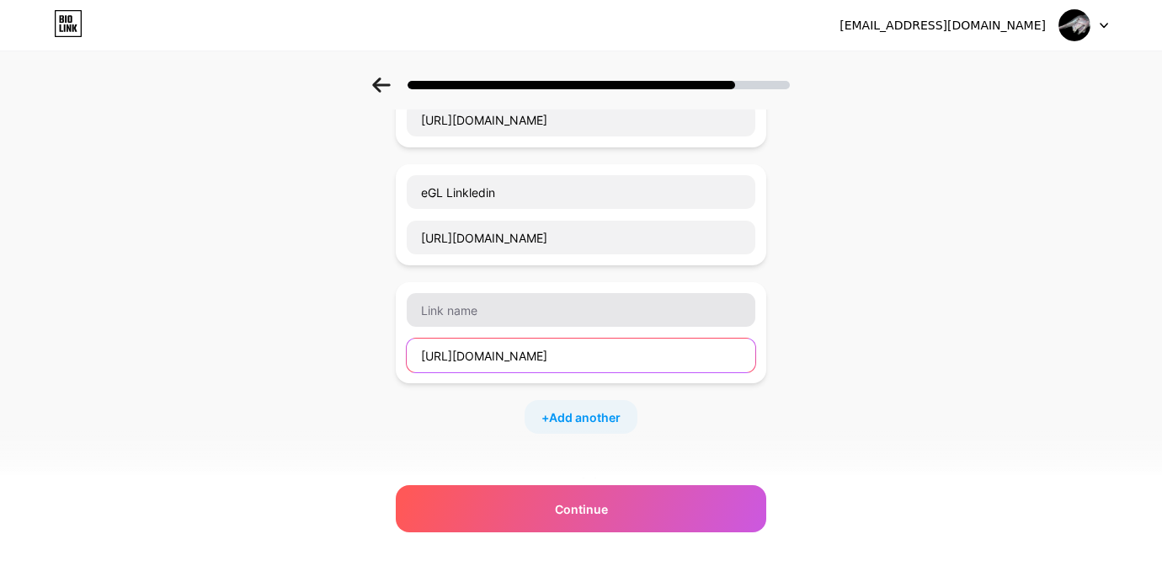
type input "[URL][DOMAIN_NAME]"
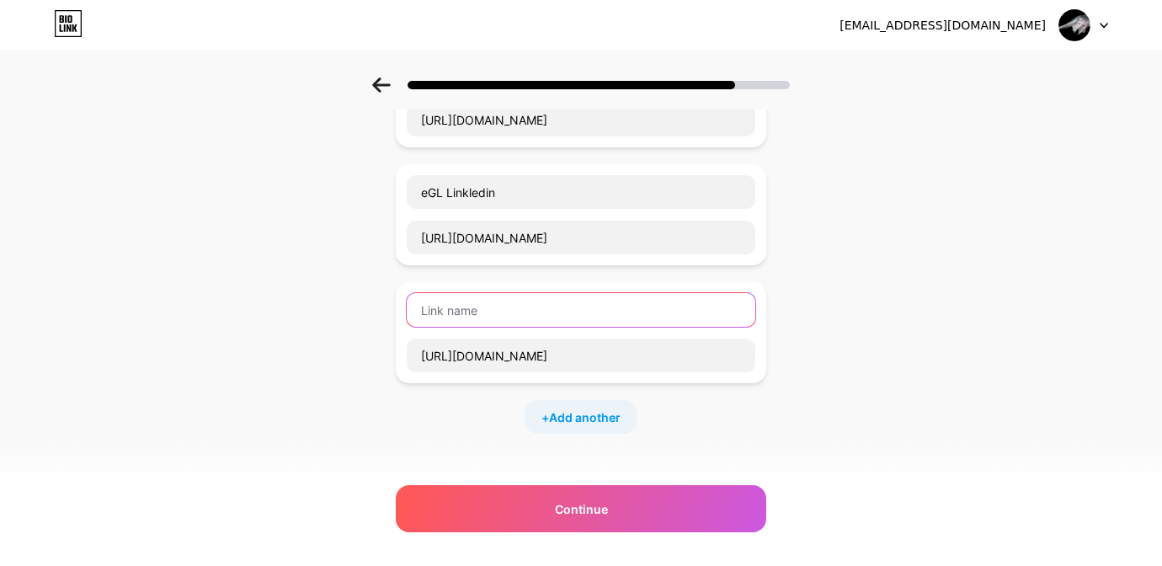
click at [466, 317] on input "text" at bounding box center [581, 310] width 349 height 34
type input "X"
type input "E"
type input "eGL X"
click at [834, 314] on div "Start with a link Add anything you want your followers to see. eGL web [URL][DO…" at bounding box center [581, 327] width 1162 height 828
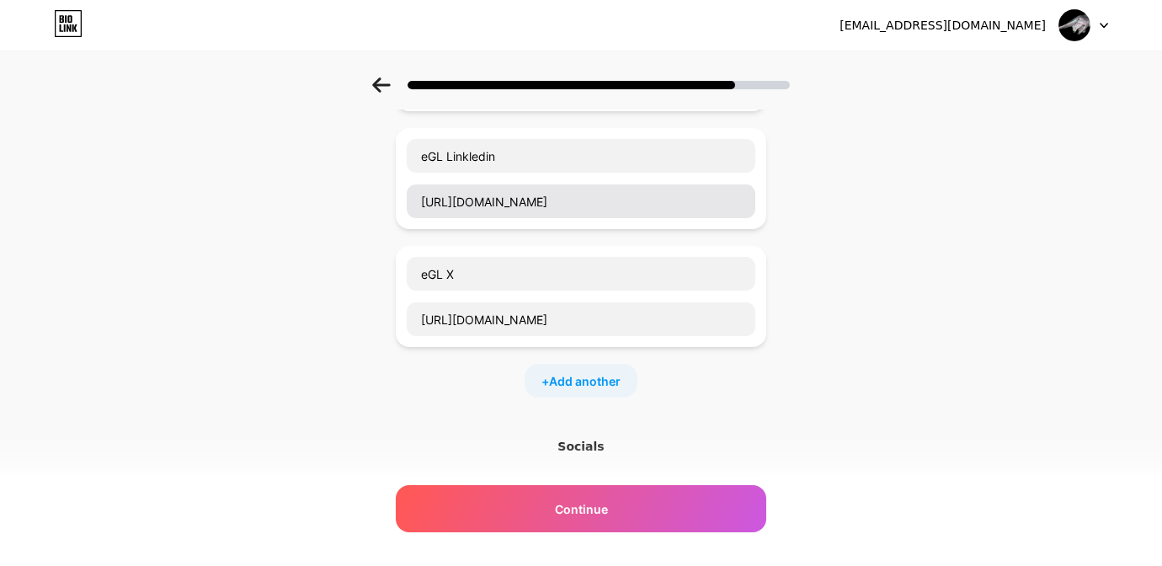
scroll to position [203, 0]
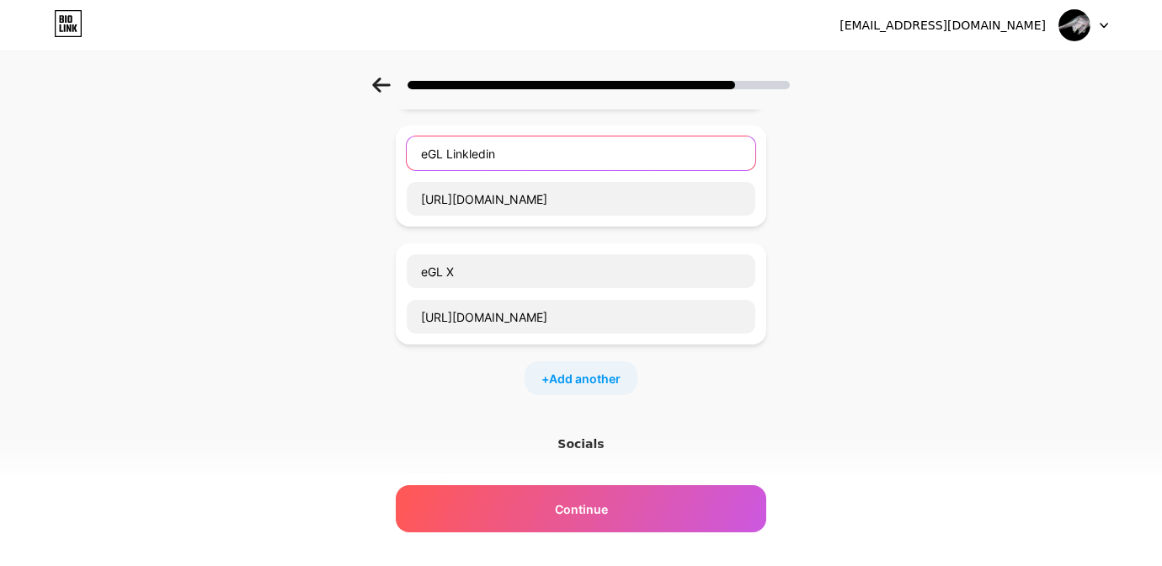
click at [450, 157] on input "eGL Linkledin" at bounding box center [581, 153] width 349 height 34
type input "eGL linkledin"
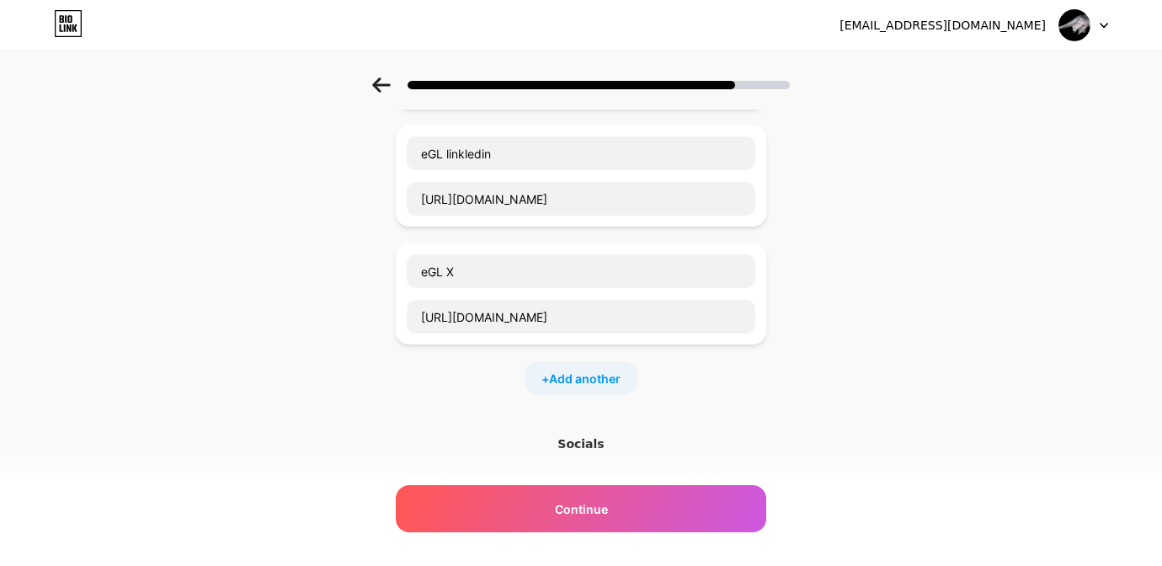
click at [878, 259] on div "Start with a link Add anything you want your followers to see. eGL web [URL][DO…" at bounding box center [581, 289] width 1162 height 828
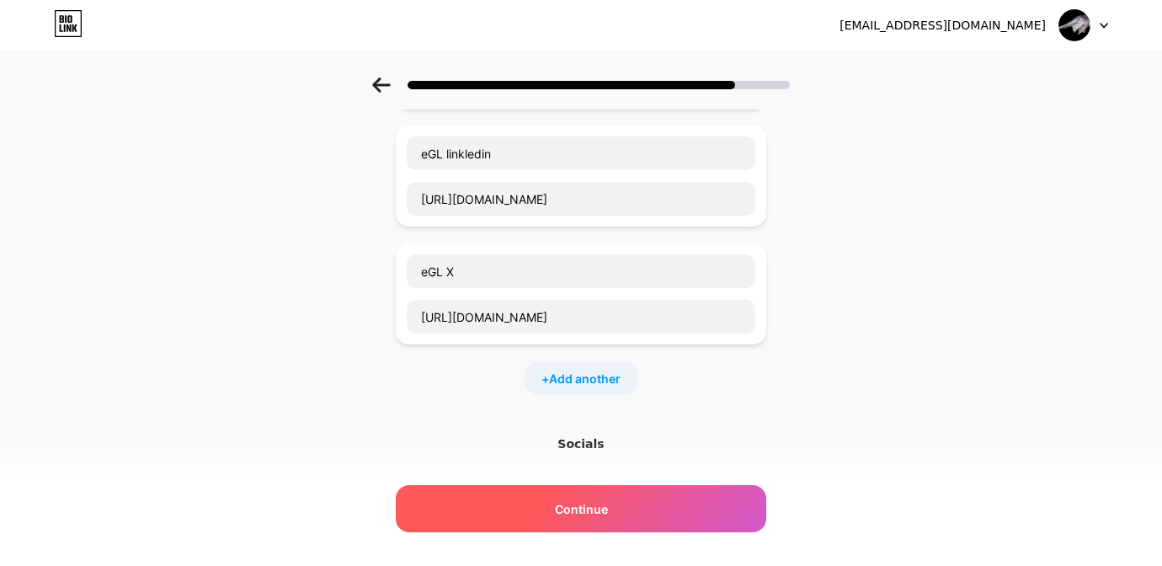
click at [579, 528] on div "Continue" at bounding box center [581, 508] width 370 height 47
click at [575, 522] on div "Continue" at bounding box center [581, 508] width 370 height 47
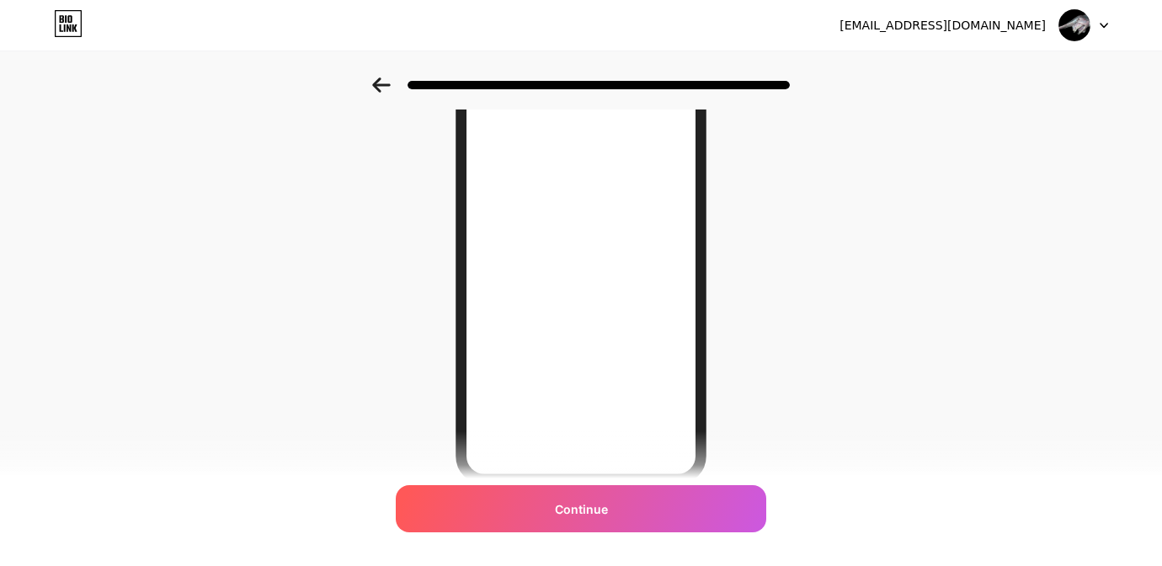
scroll to position [0, 0]
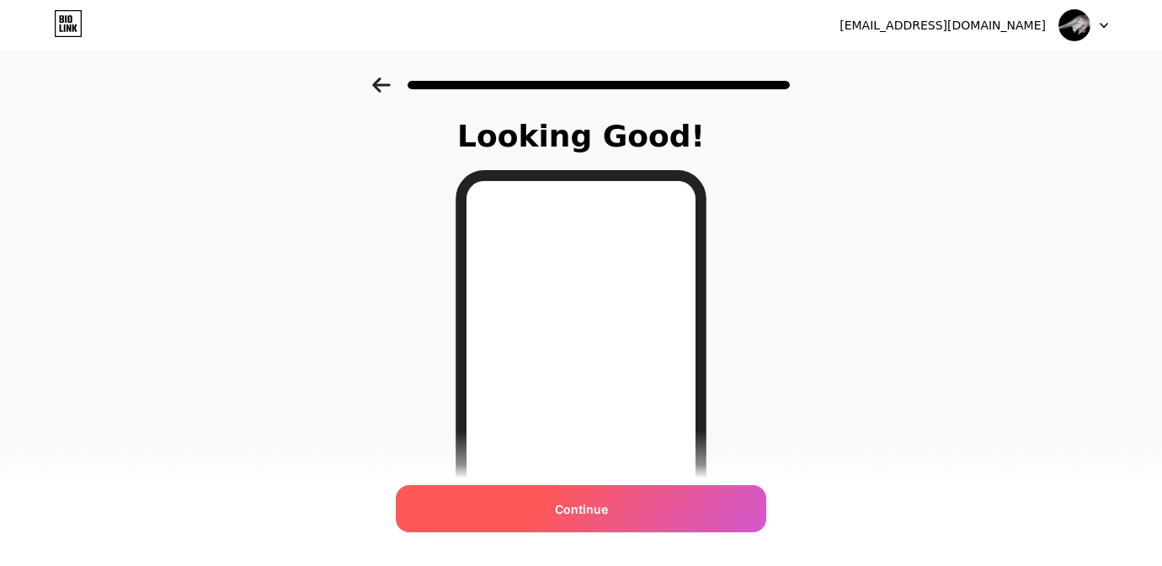
click at [599, 513] on span "Continue" at bounding box center [581, 509] width 53 height 18
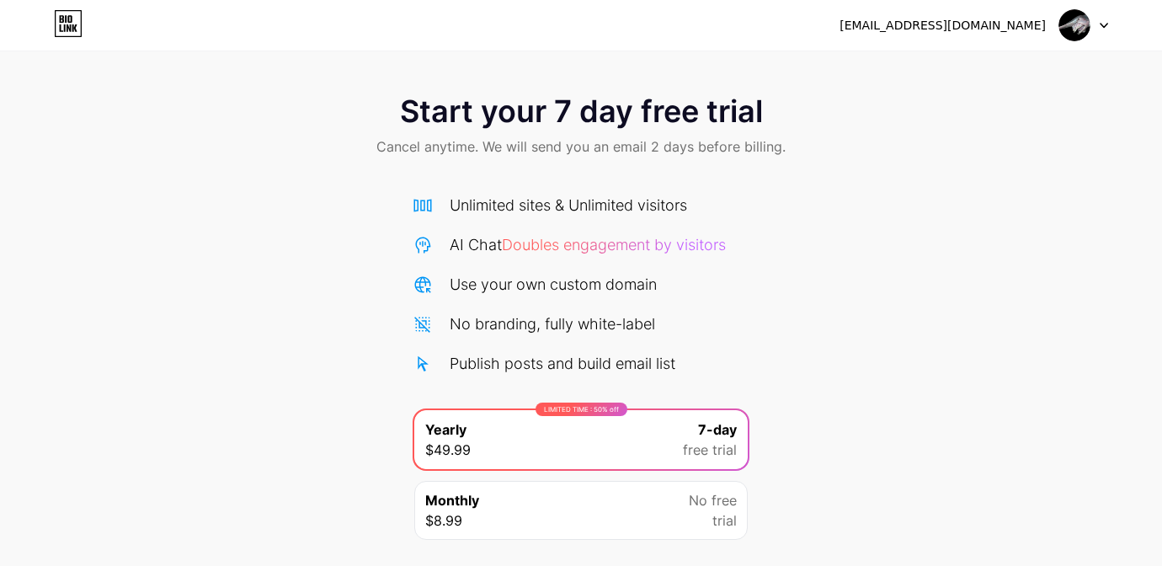
click at [635, 251] on span "Doubles engagement by visitors" at bounding box center [614, 245] width 224 height 18
click at [61, 17] on icon at bounding box center [68, 23] width 29 height 27
